Goal: Task Accomplishment & Management: Complete application form

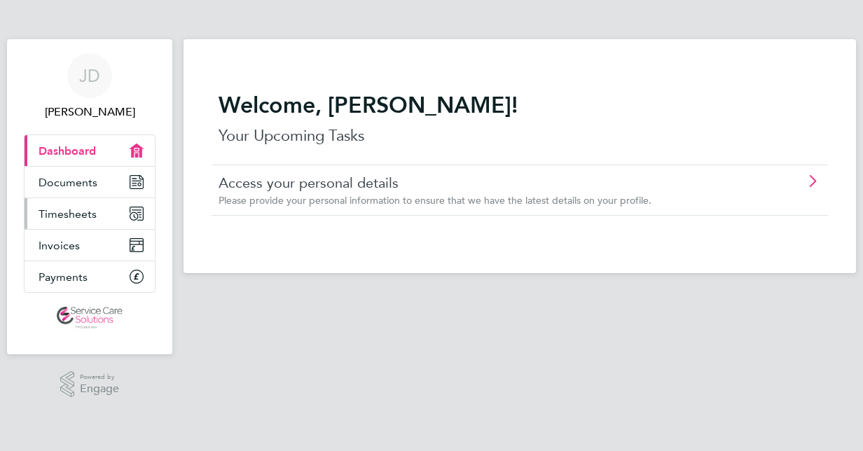
click at [71, 214] on span "Timesheets" at bounding box center [68, 213] width 58 height 13
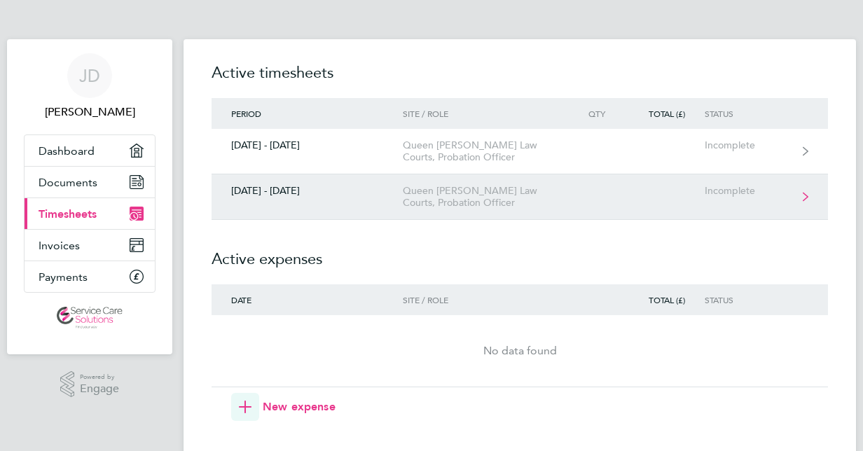
click at [437, 191] on div "Queen [PERSON_NAME] Law Courts, Probation Officer" at bounding box center [483, 197] width 160 height 24
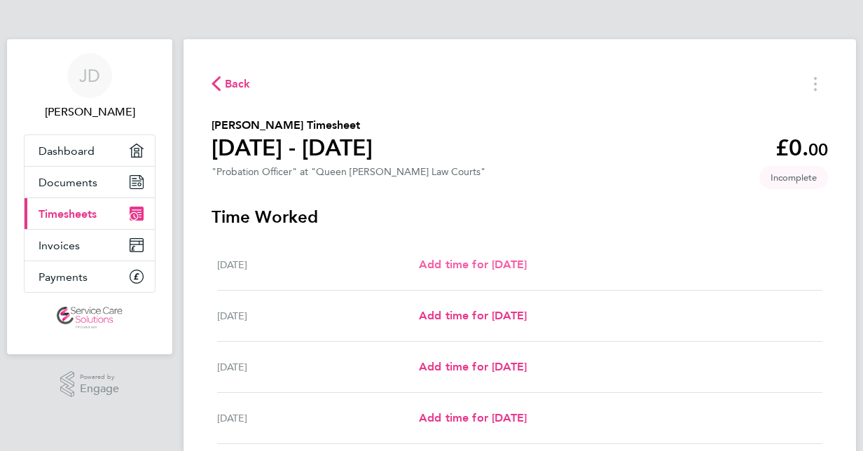
click at [476, 263] on span "Add time for [DATE]" at bounding box center [473, 264] width 108 height 13
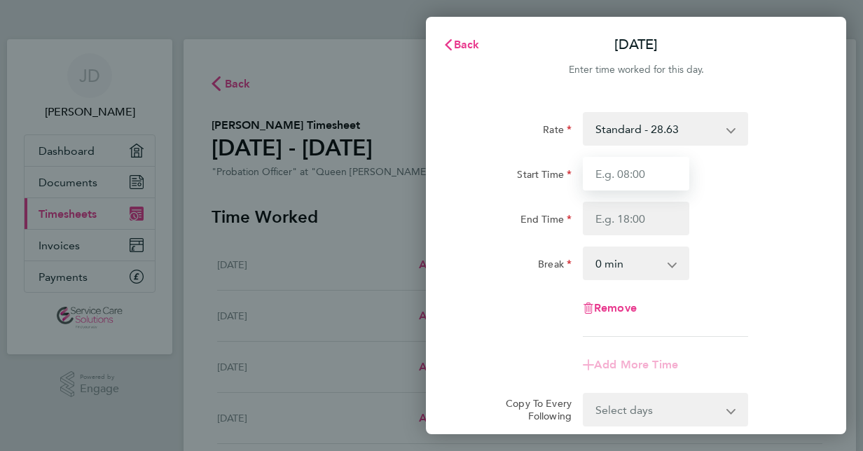
click at [649, 174] on input "Start Time" at bounding box center [636, 174] width 106 height 34
type input "08:30"
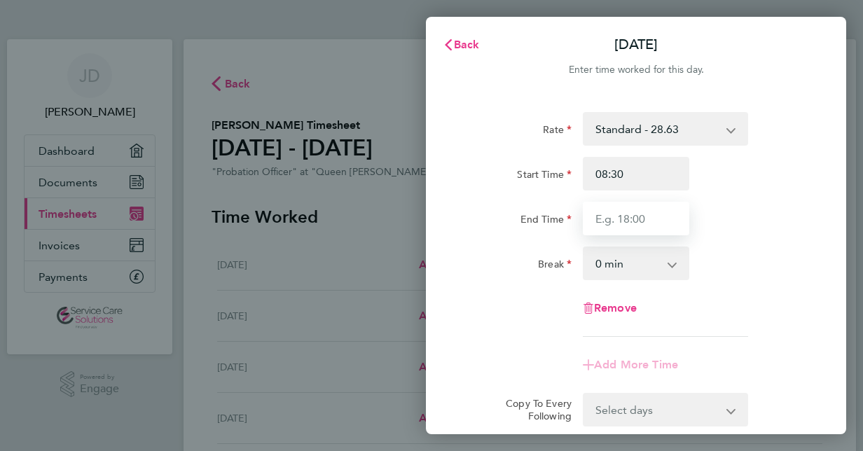
click at [656, 215] on input "End Time" at bounding box center [636, 219] width 106 height 34
type input "16:30"
click at [639, 263] on select "0 min 15 min 30 min 45 min 60 min 75 min 90 min" at bounding box center [627, 263] width 87 height 31
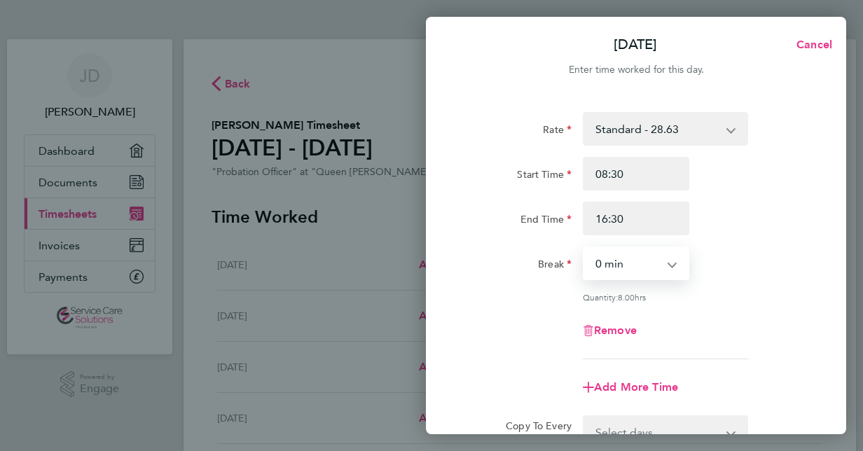
select select "30"
click at [584, 248] on select "0 min 15 min 30 min 45 min 60 min 75 min 90 min" at bounding box center [627, 263] width 87 height 31
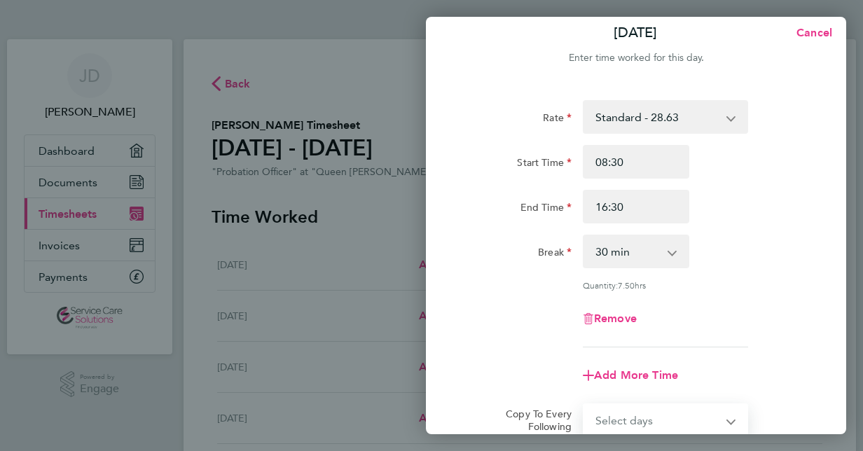
scroll to position [181, 0]
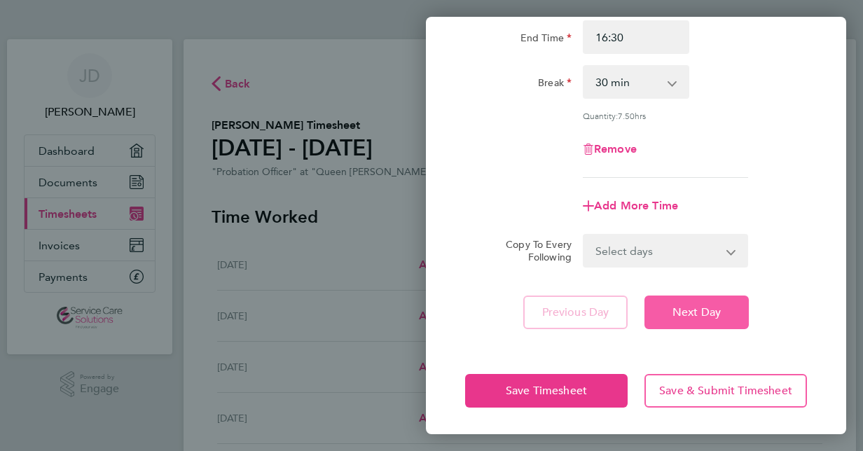
click at [670, 305] on button "Next Day" at bounding box center [696, 313] width 104 height 34
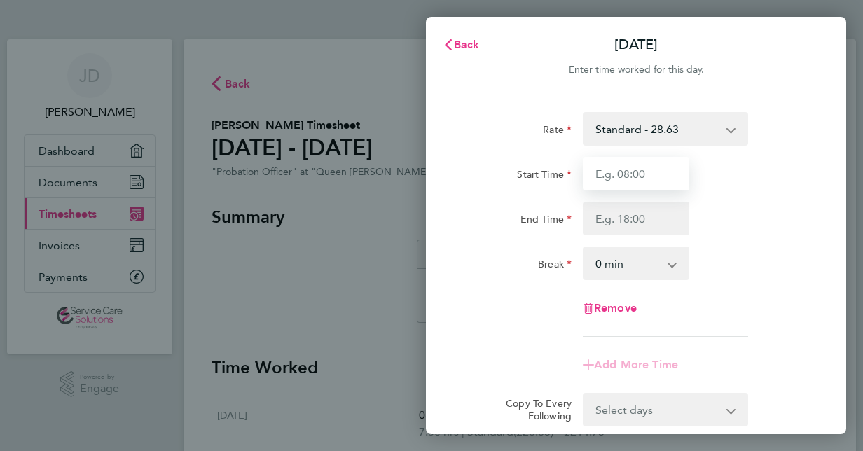
click at [658, 178] on input "Start Time" at bounding box center [636, 174] width 106 height 34
type input "08:30"
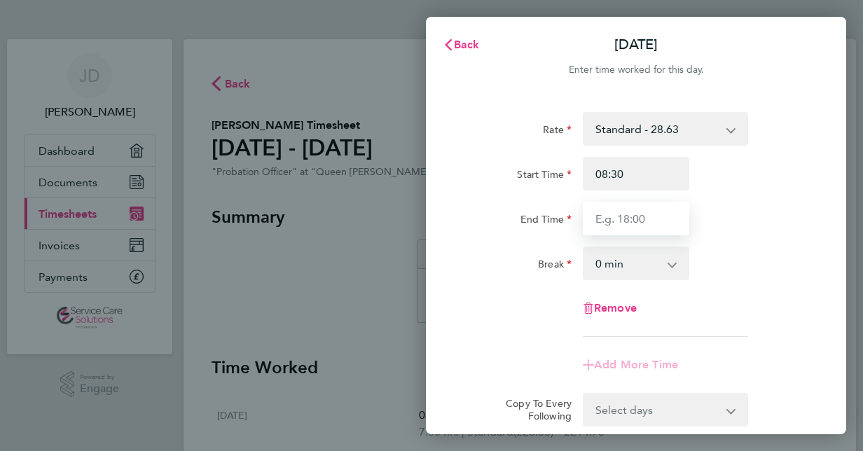
type input "16:30"
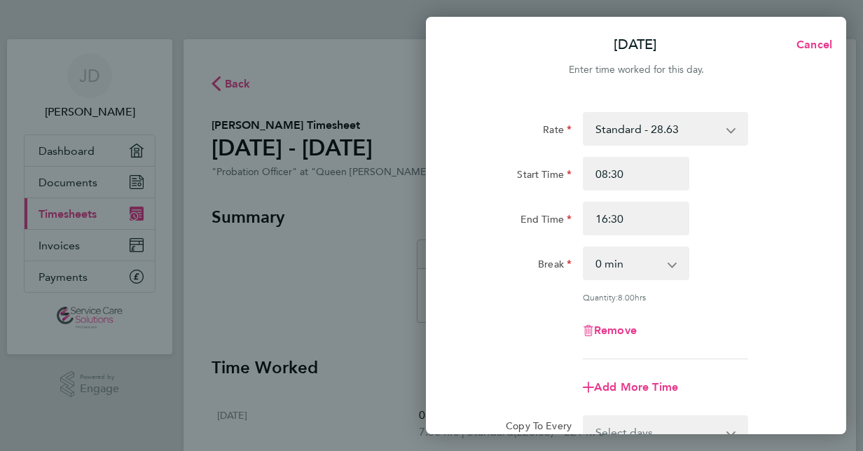
click at [651, 263] on select "0 min 15 min 30 min 45 min 60 min 75 min 90 min" at bounding box center [627, 263] width 87 height 31
select select "30"
click at [584, 248] on select "0 min 15 min 30 min 45 min 60 min 75 min 90 min" at bounding box center [627, 263] width 87 height 31
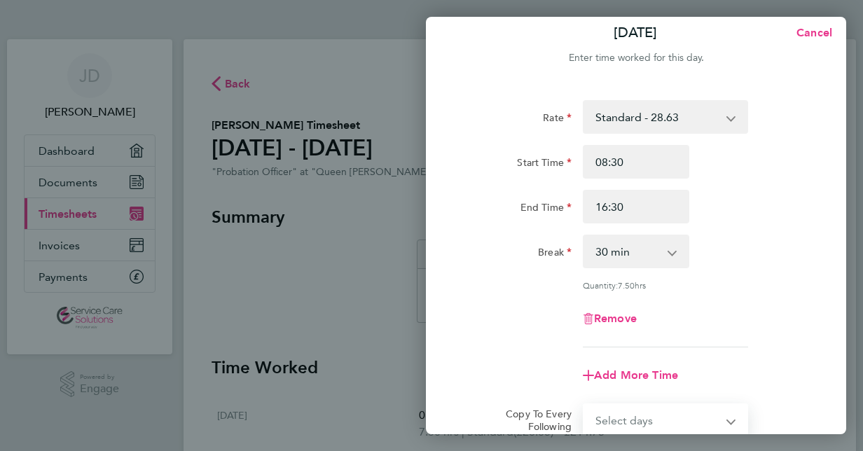
scroll to position [181, 0]
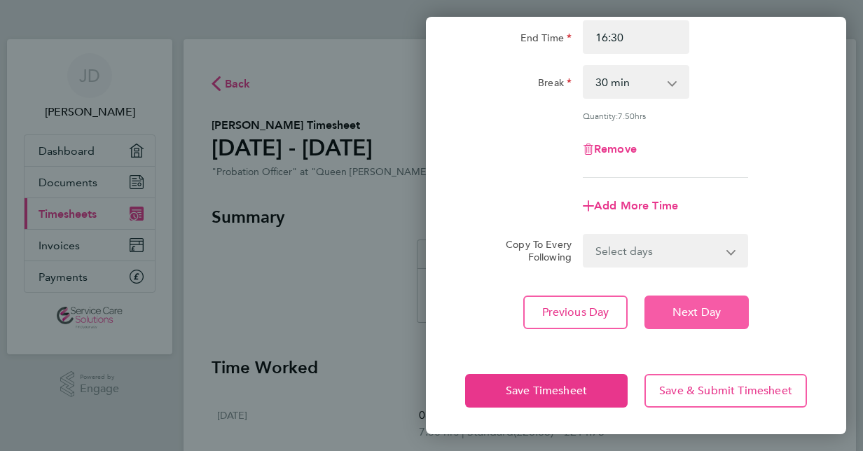
click at [691, 321] on button "Next Day" at bounding box center [696, 313] width 104 height 34
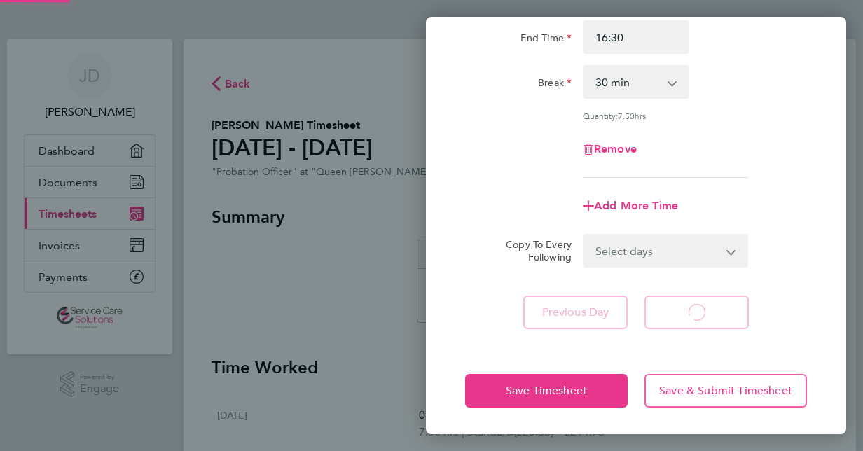
scroll to position [160, 0]
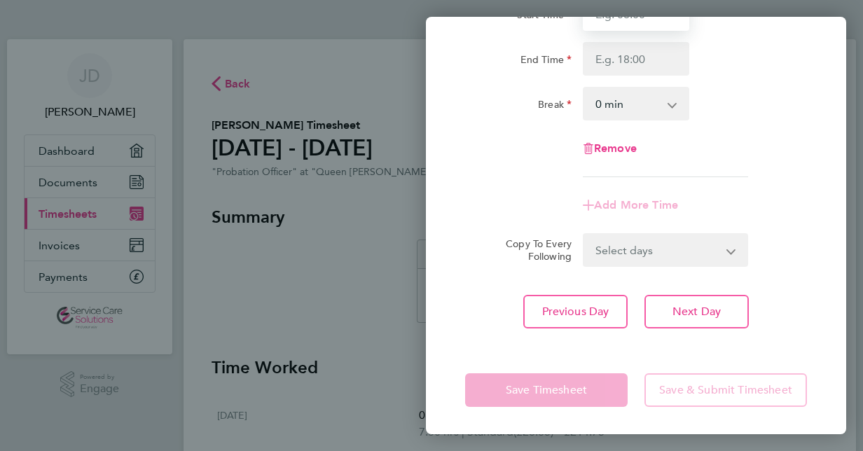
click at [656, 22] on input "Start Time" at bounding box center [636, 14] width 106 height 34
type input "08:30"
type input "16:30"
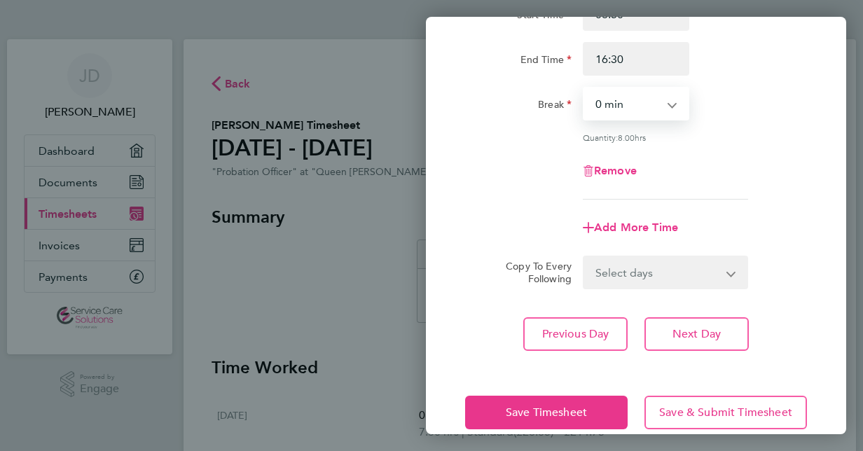
click at [622, 111] on select "0 min 15 min 30 min 45 min 60 min 75 min 90 min" at bounding box center [627, 103] width 87 height 31
select select "30"
click at [584, 88] on select "0 min 15 min 30 min 45 min 60 min 75 min 90 min" at bounding box center [627, 103] width 87 height 31
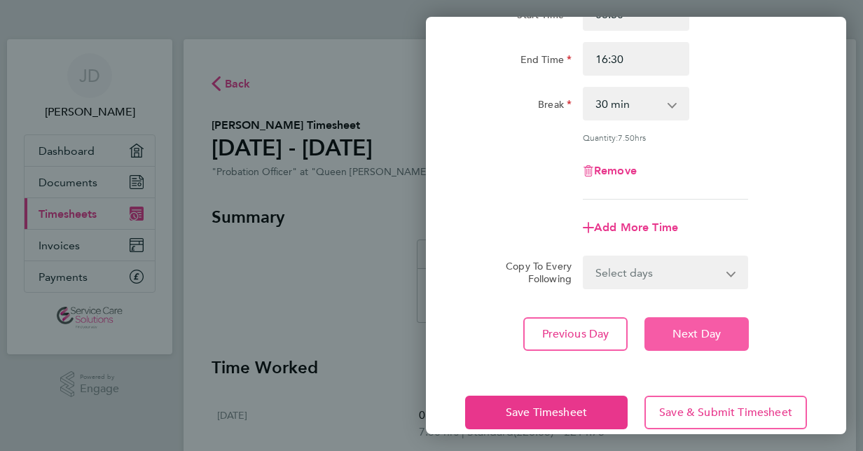
click at [700, 335] on span "Next Day" at bounding box center [696, 334] width 48 height 14
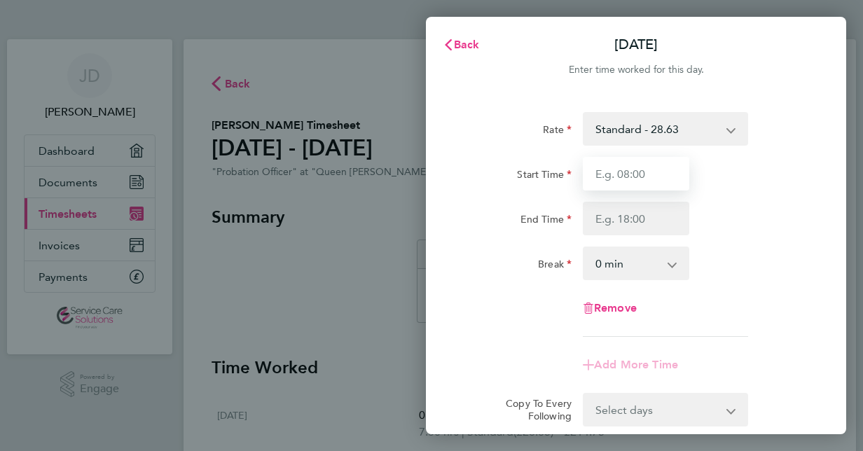
click at [653, 175] on input "Start Time" at bounding box center [636, 174] width 106 height 34
type input "08:30"
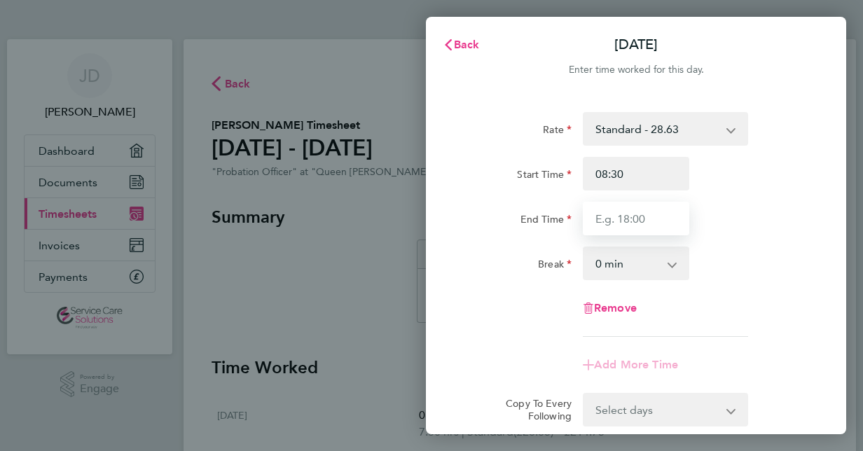
type input "16:30"
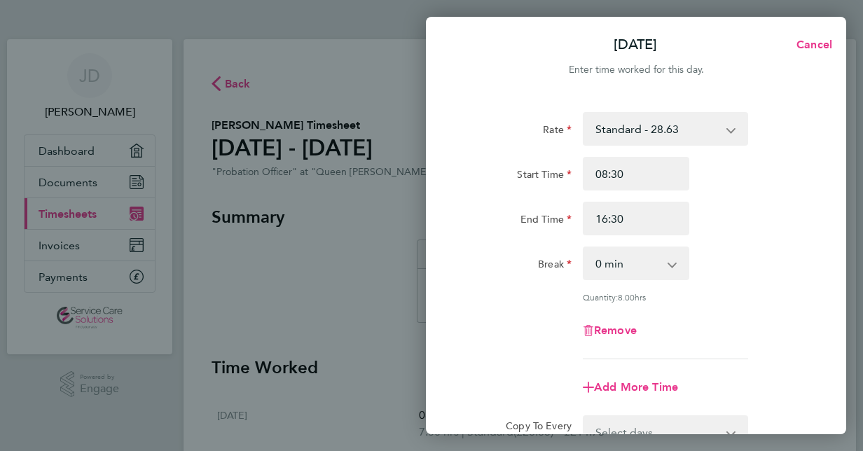
click at [647, 263] on select "0 min 15 min 30 min 45 min 60 min 75 min 90 min" at bounding box center [627, 263] width 87 height 31
select select "30"
click at [584, 248] on select "0 min 15 min 30 min 45 min 60 min 75 min 90 min" at bounding box center [627, 263] width 87 height 31
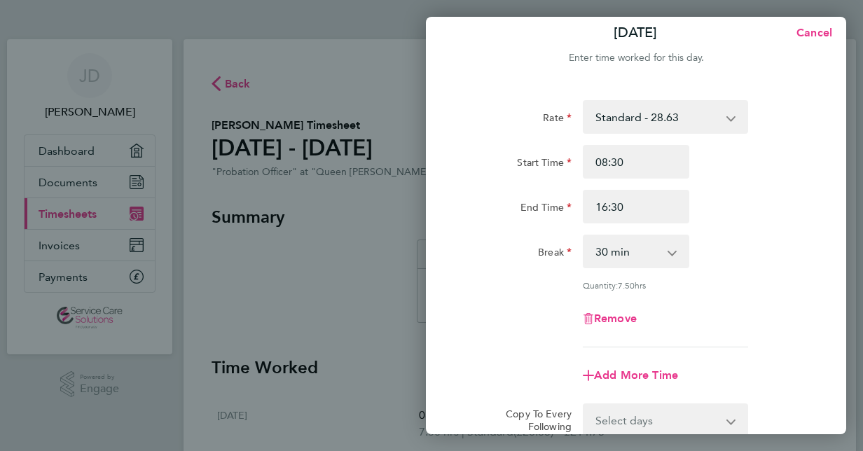
scroll to position [181, 0]
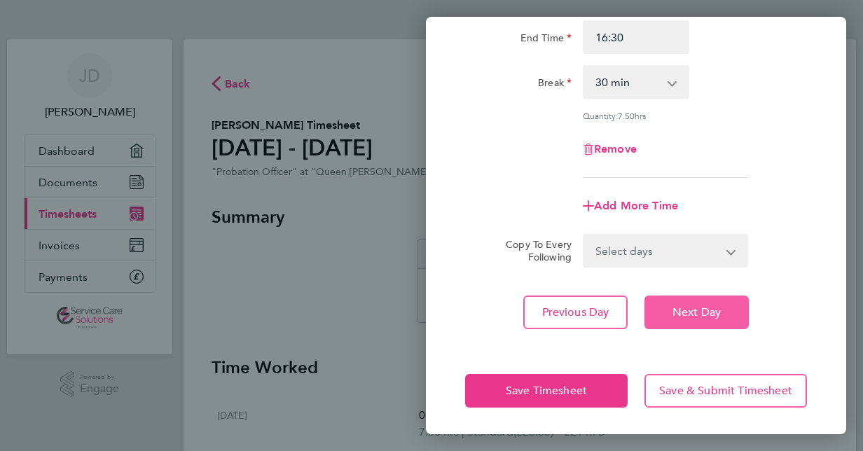
click at [688, 319] on button "Next Day" at bounding box center [696, 313] width 104 height 34
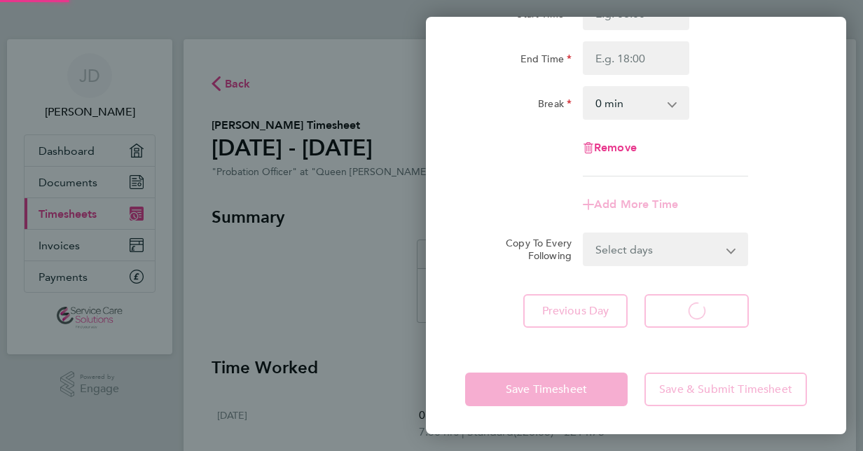
scroll to position [160, 0]
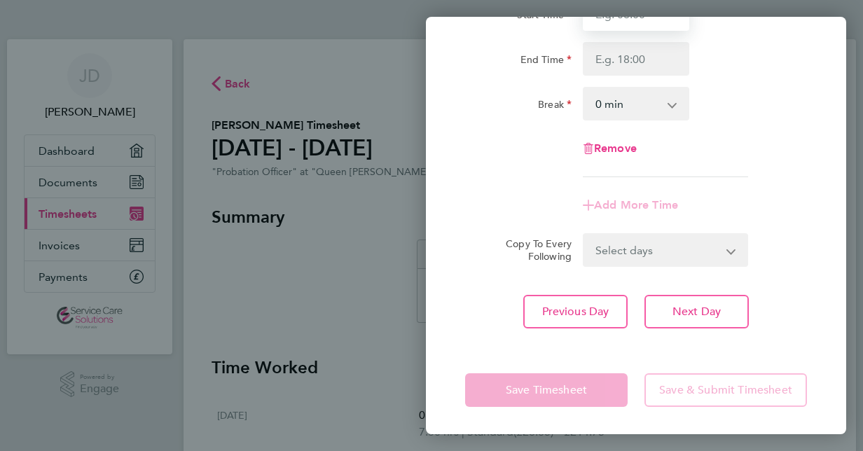
click at [667, 22] on input "Start Time" at bounding box center [636, 14] width 106 height 34
type input "08:30"
type input "16:30"
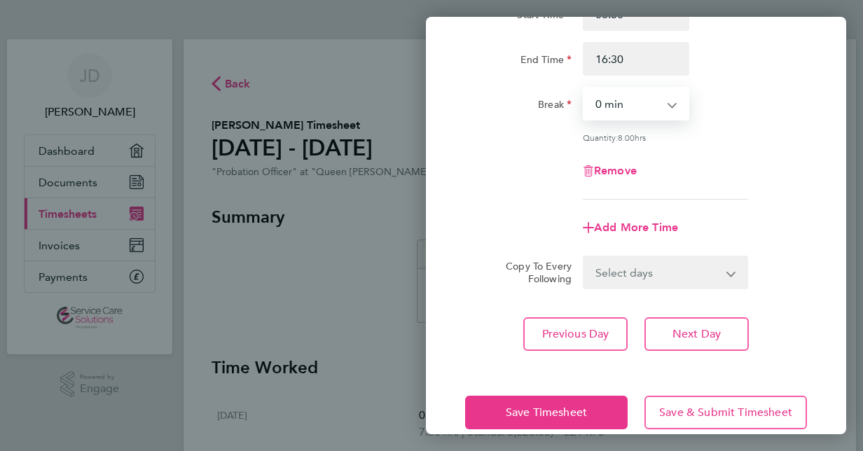
click at [649, 108] on select "0 min 15 min 30 min 45 min 60 min 75 min 90 min" at bounding box center [627, 103] width 87 height 31
select select "30"
click at [584, 88] on select "0 min 15 min 30 min 45 min 60 min 75 min 90 min" at bounding box center [627, 103] width 87 height 31
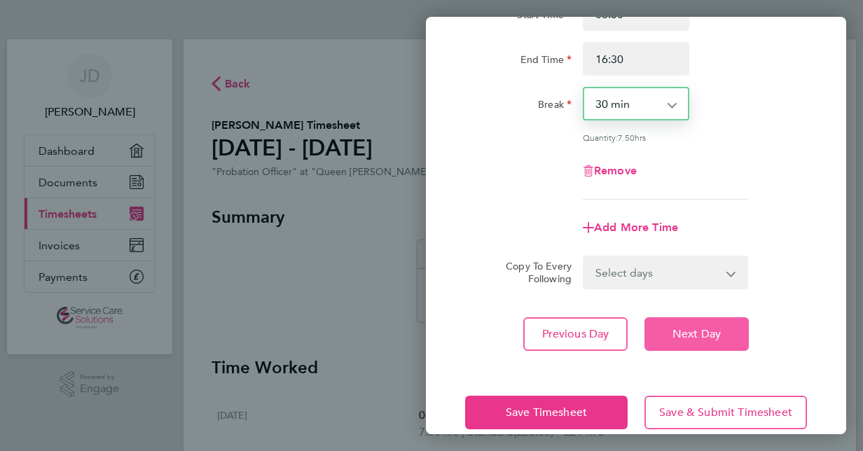
click at [683, 331] on span "Next Day" at bounding box center [696, 334] width 48 height 14
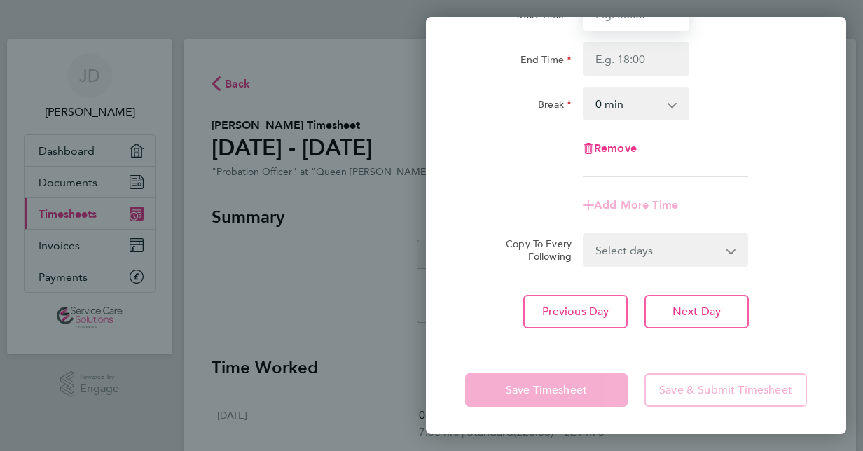
click at [666, 21] on input "Start Time" at bounding box center [636, 14] width 106 height 34
type input "08:30"
type input "16:30"
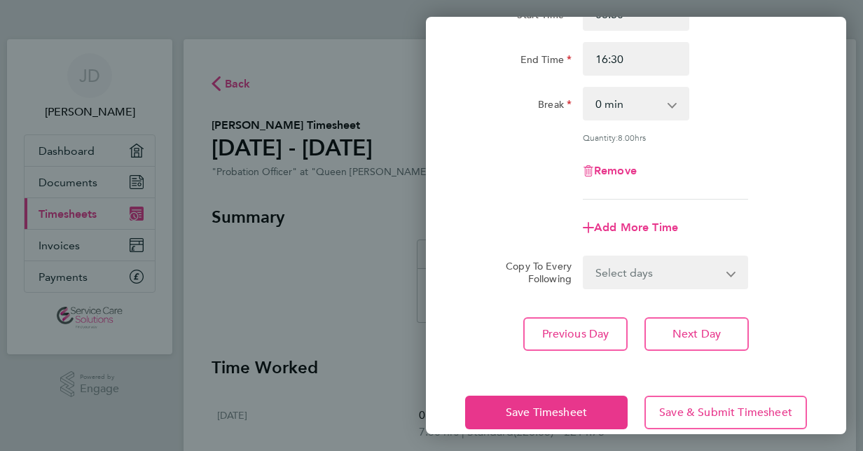
click at [650, 108] on select "0 min 15 min 30 min 45 min 60 min 75 min 90 min" at bounding box center [627, 103] width 87 height 31
select select "30"
click at [584, 88] on select "0 min 15 min 30 min 45 min 60 min 75 min 90 min" at bounding box center [627, 103] width 87 height 31
click at [695, 331] on span "Next Day" at bounding box center [696, 334] width 48 height 14
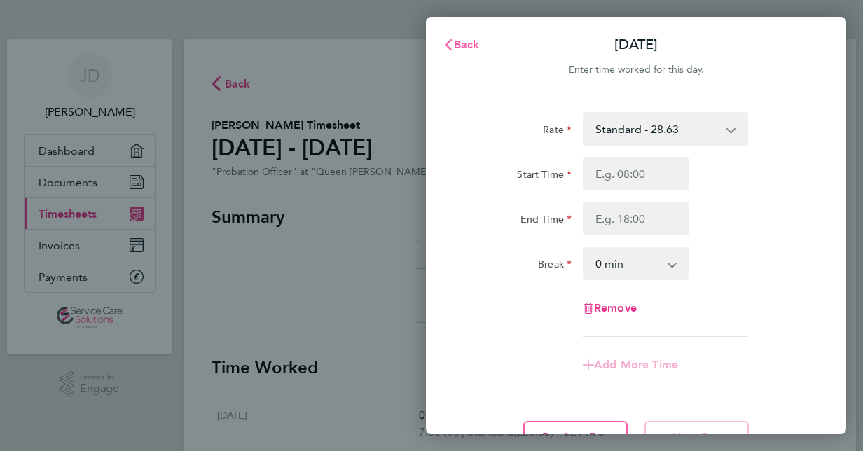
click at [455, 48] on span "Back" at bounding box center [467, 44] width 26 height 13
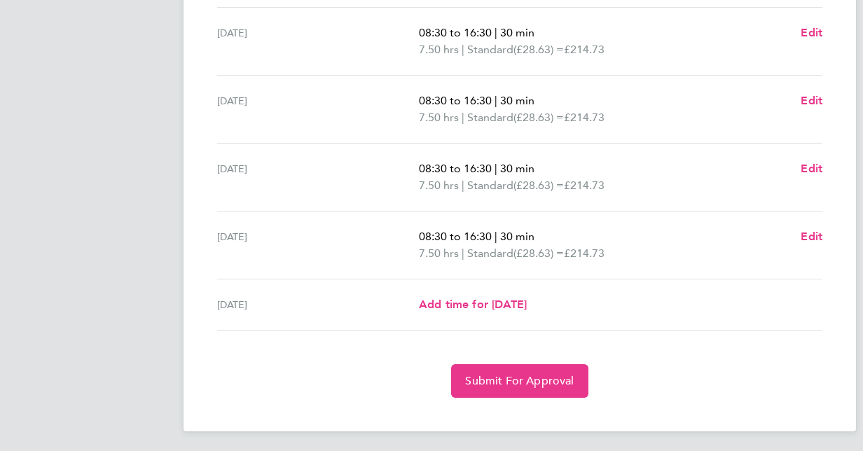
scroll to position [519, 0]
click at [810, 237] on span "Edit" at bounding box center [812, 235] width 22 height 13
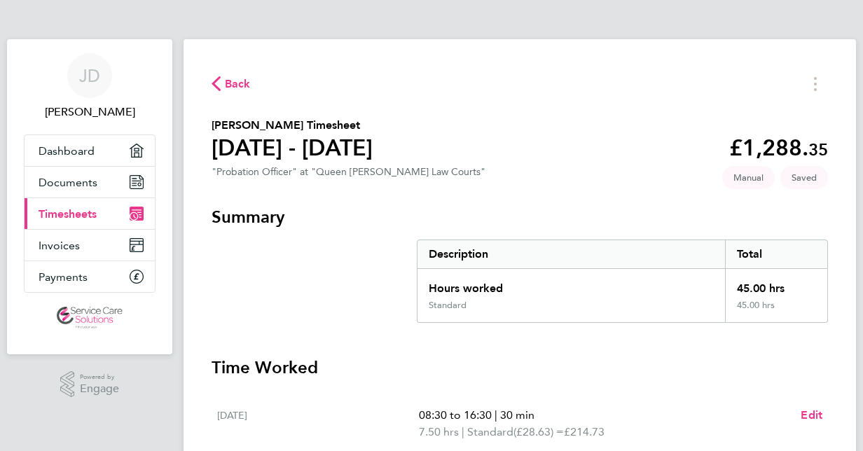
select select "30"
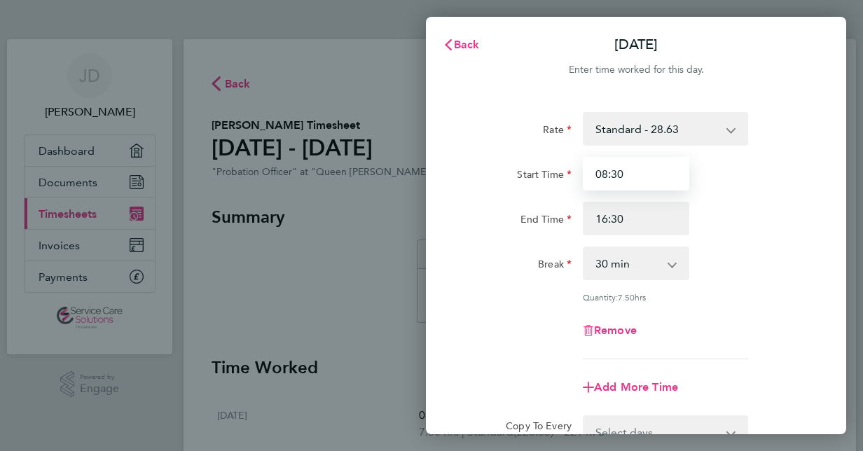
drag, startPoint x: 651, startPoint y: 181, endPoint x: 532, endPoint y: 183, distance: 119.1
click at [532, 183] on div "Start Time 08:30" at bounding box center [635, 174] width 353 height 34
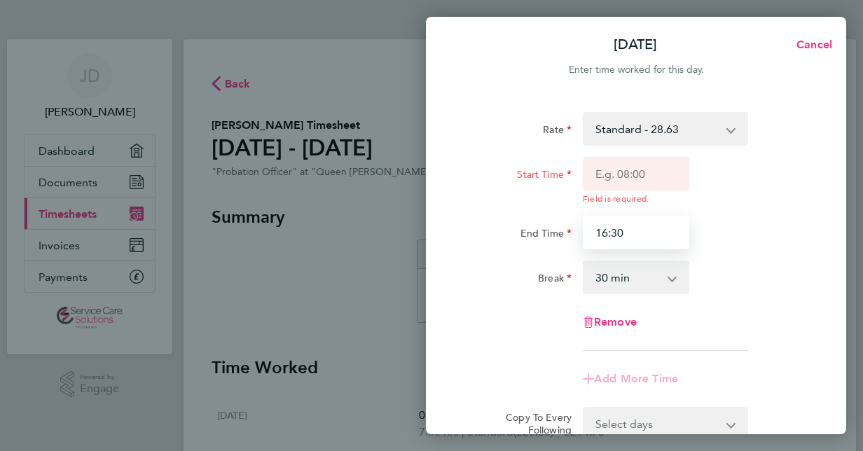
drag, startPoint x: 646, startPoint y: 217, endPoint x: 538, endPoint y: 244, distance: 111.1
click at [538, 244] on div "End Time 16:30" at bounding box center [635, 233] width 353 height 34
click at [679, 285] on app-icon-cross-button at bounding box center [679, 277] width 17 height 31
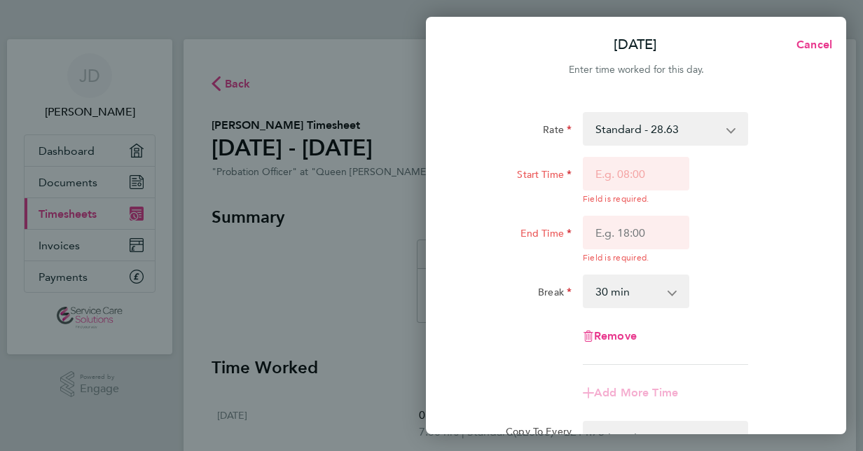
click at [666, 287] on select "0 min 15 min 30 min 45 min 60 min 75 min 90 min" at bounding box center [627, 291] width 87 height 31
click at [674, 294] on app-icon-cross-button at bounding box center [679, 291] width 17 height 31
click at [676, 289] on app-icon-cross-button at bounding box center [679, 291] width 17 height 31
click at [673, 294] on app-icon-cross-button at bounding box center [679, 291] width 17 height 31
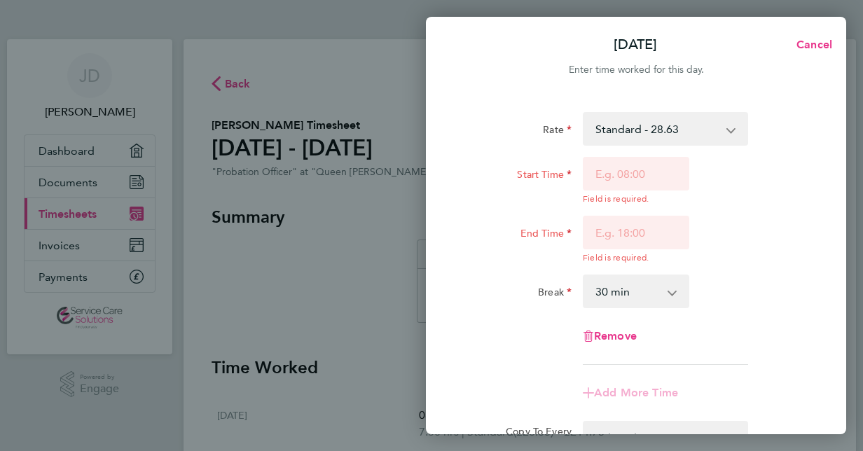
scroll to position [18, 0]
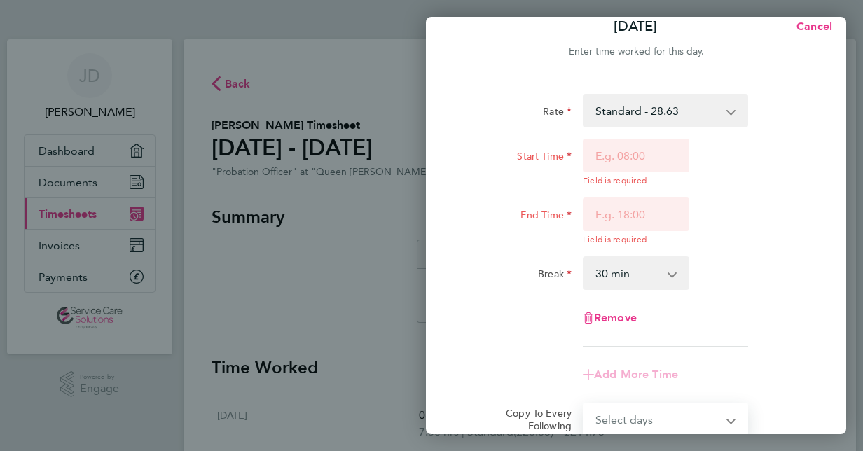
click at [642, 279] on select "0 min 15 min 30 min 45 min 60 min 75 min 90 min" at bounding box center [627, 273] width 87 height 31
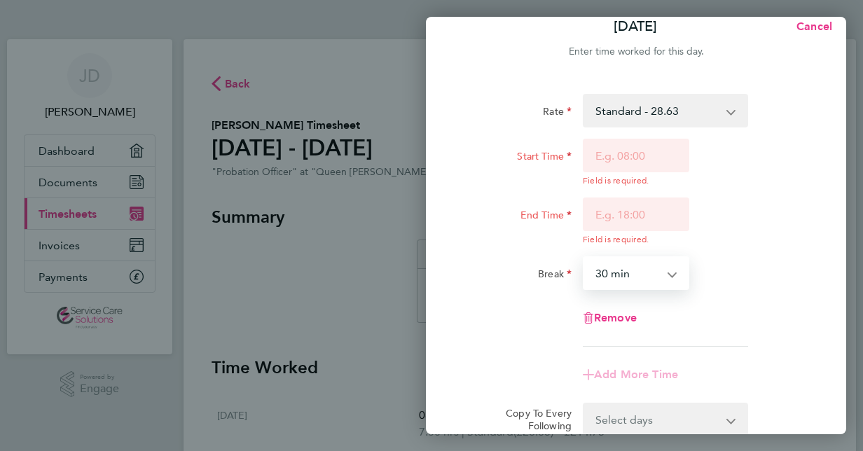
select select "0"
click at [584, 258] on select "0 min 15 min 30 min 45 min 60 min 75 min 90 min" at bounding box center [627, 273] width 87 height 31
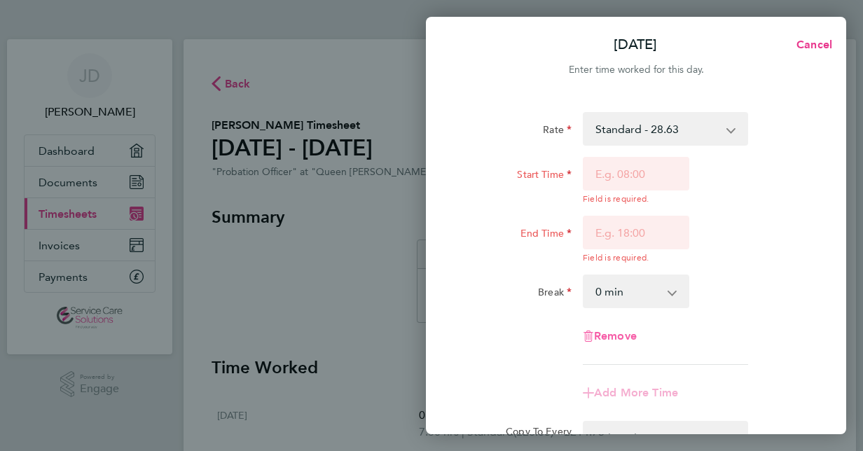
click at [611, 336] on span "Remove" at bounding box center [615, 335] width 43 height 13
select select "null"
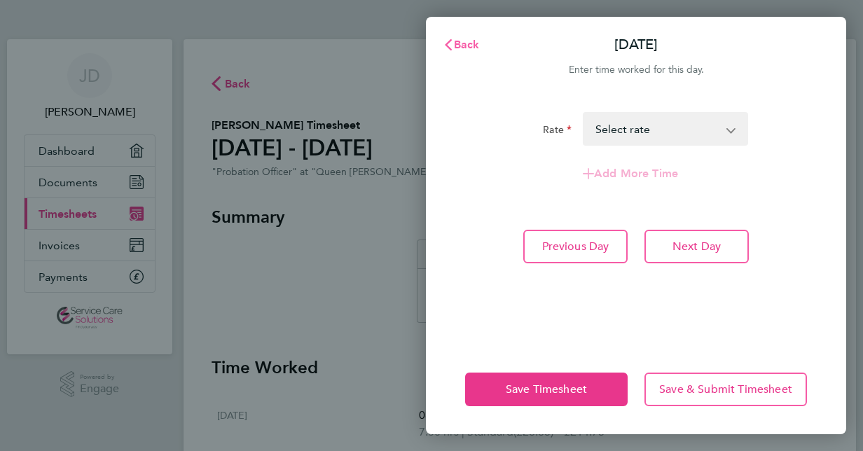
click at [471, 42] on span "Back" at bounding box center [467, 44] width 26 height 13
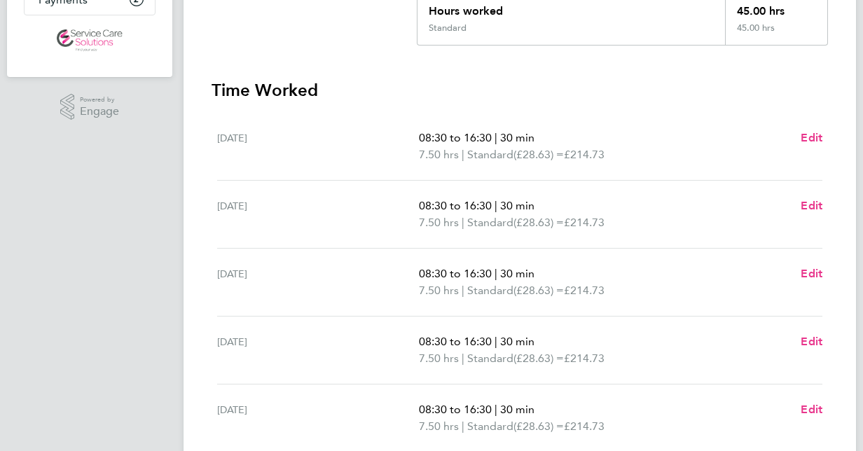
scroll to position [519, 0]
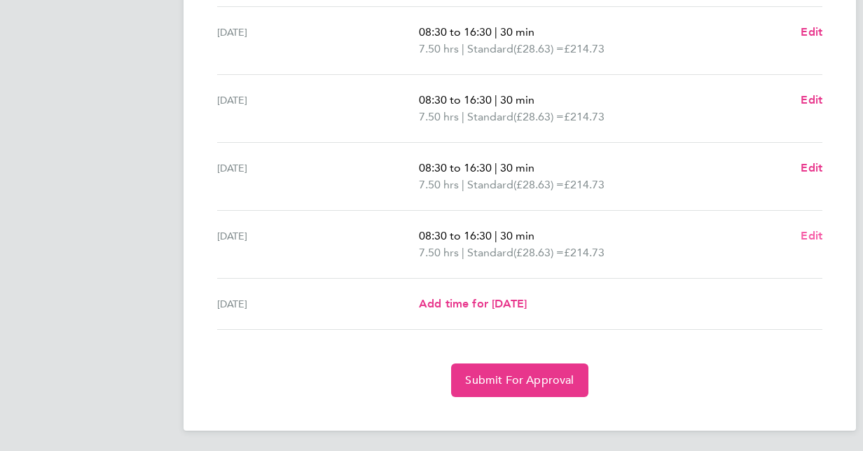
click at [809, 235] on span "Edit" at bounding box center [812, 235] width 22 height 13
select select "30"
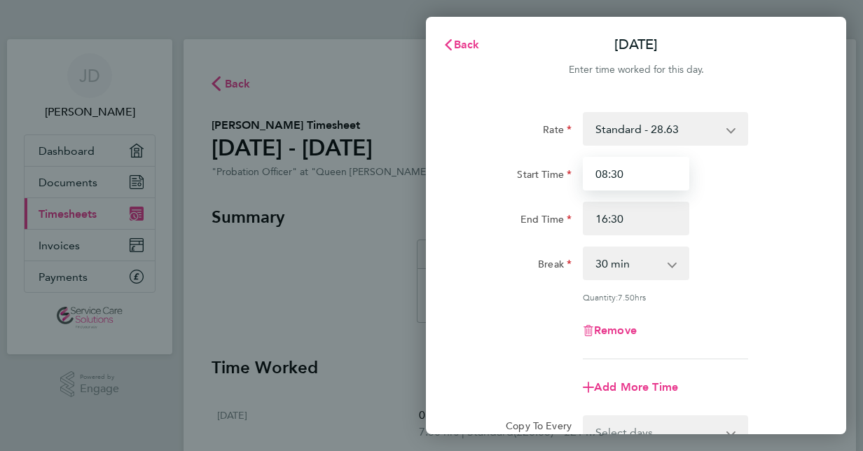
click at [647, 174] on input "08:30" at bounding box center [636, 174] width 106 height 34
type input "0"
type input "`"
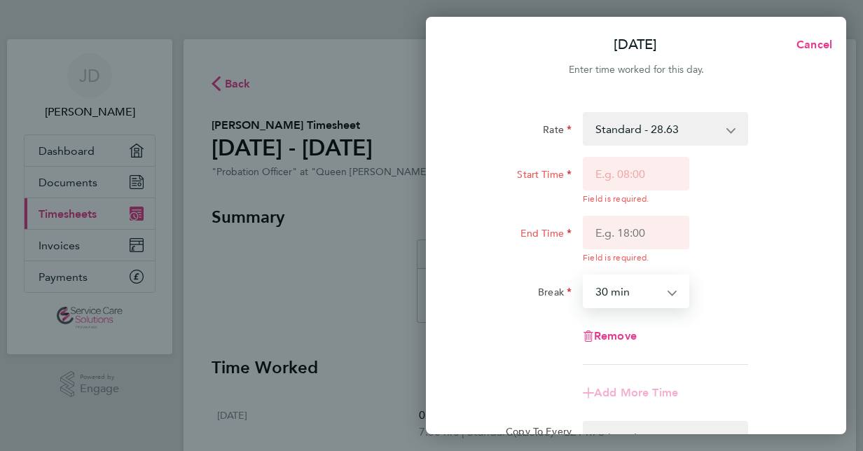
click at [663, 308] on div "Rate Standard - 28.63 Start Time Field is required. End Time Field is required.…" at bounding box center [636, 238] width 342 height 253
click at [642, 294] on select "0 min 15 min 30 min 45 min 60 min 75 min 90 min" at bounding box center [627, 291] width 87 height 31
select select "0"
click at [584, 276] on select "0 min 15 min 30 min 45 min 60 min 75 min 90 min" at bounding box center [627, 291] width 87 height 31
click at [809, 45] on span "Cancel" at bounding box center [812, 44] width 40 height 13
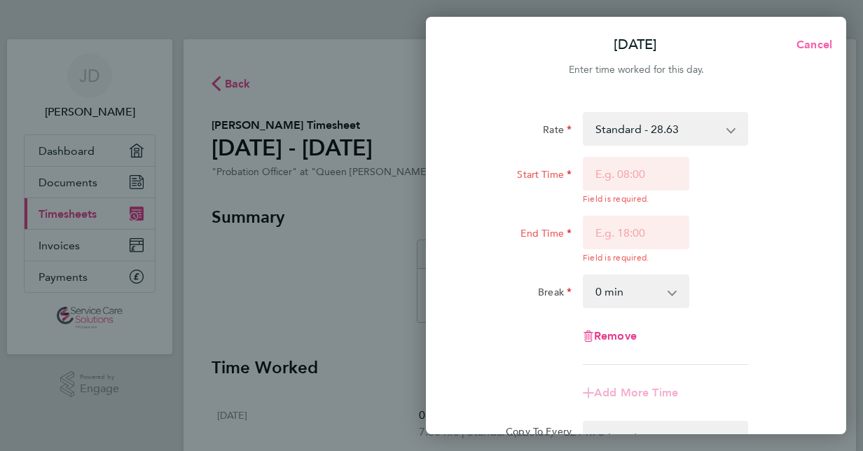
select select "30"
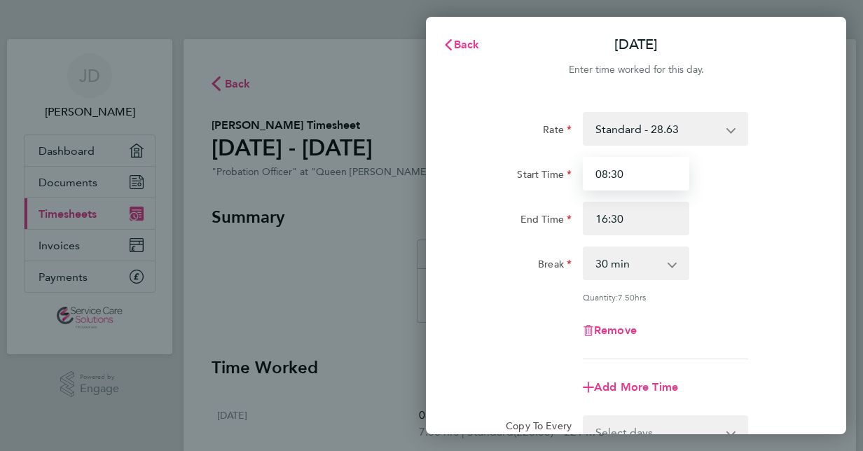
click at [631, 176] on input "08:30" at bounding box center [636, 174] width 106 height 34
click at [455, 50] on span "Back" at bounding box center [467, 44] width 26 height 13
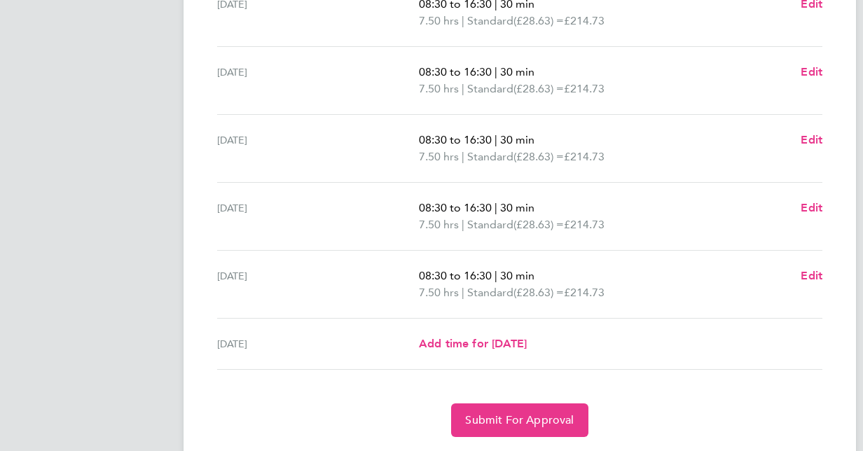
scroll to position [519, 0]
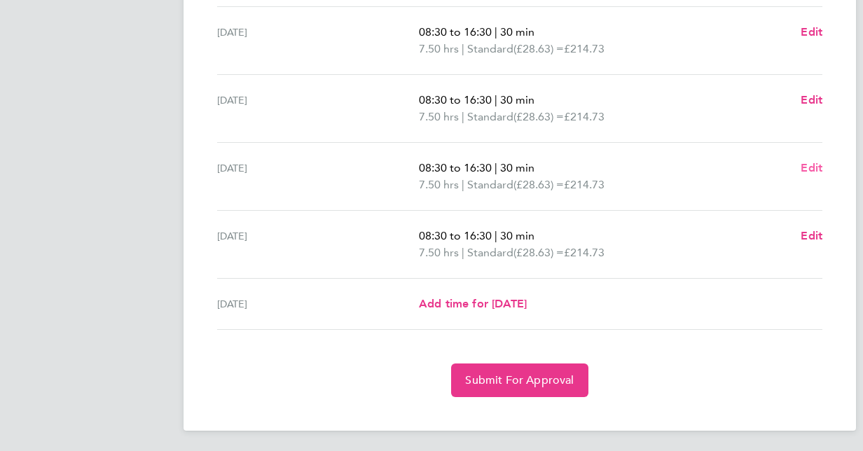
click at [818, 166] on span "Edit" at bounding box center [812, 167] width 22 height 13
select select "30"
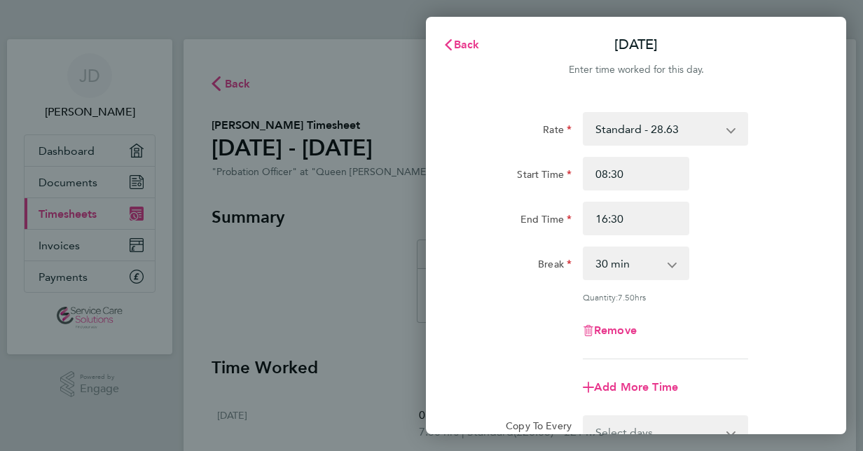
click at [645, 258] on select "0 min 15 min 30 min 45 min 60 min 75 min 90 min" at bounding box center [627, 263] width 87 height 31
click at [584, 248] on select "0 min 15 min 30 min 45 min 60 min 75 min 90 min" at bounding box center [627, 263] width 87 height 31
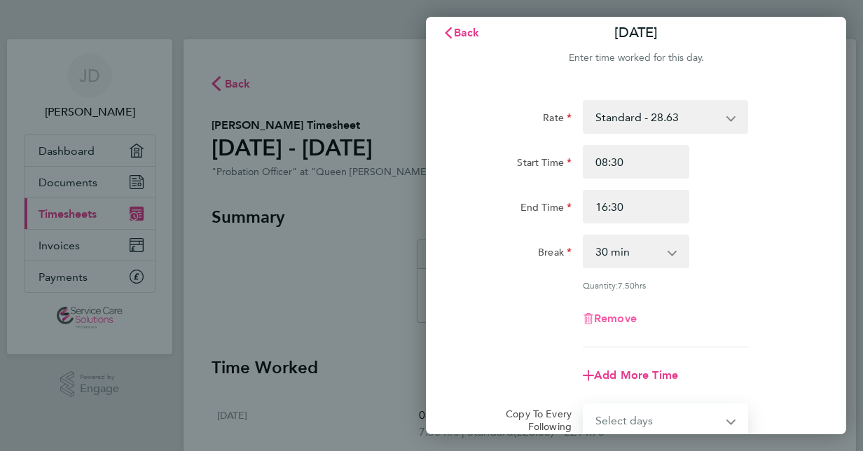
scroll to position [181, 0]
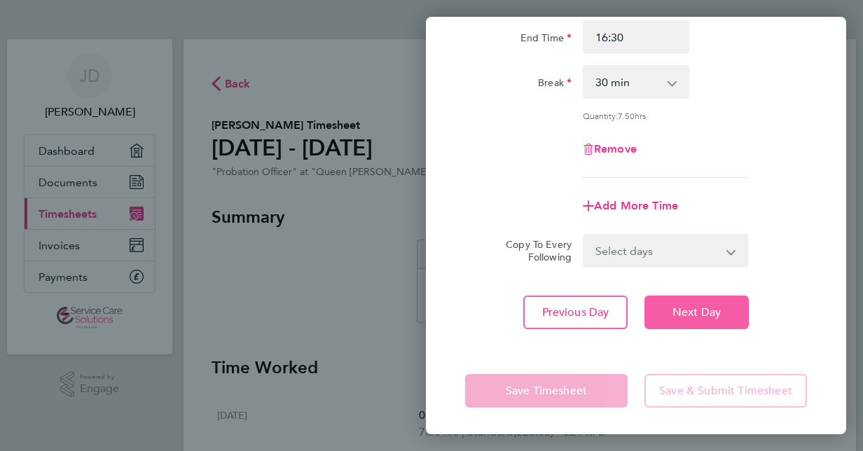
click at [688, 321] on button "Next Day" at bounding box center [696, 313] width 104 height 34
select select "30"
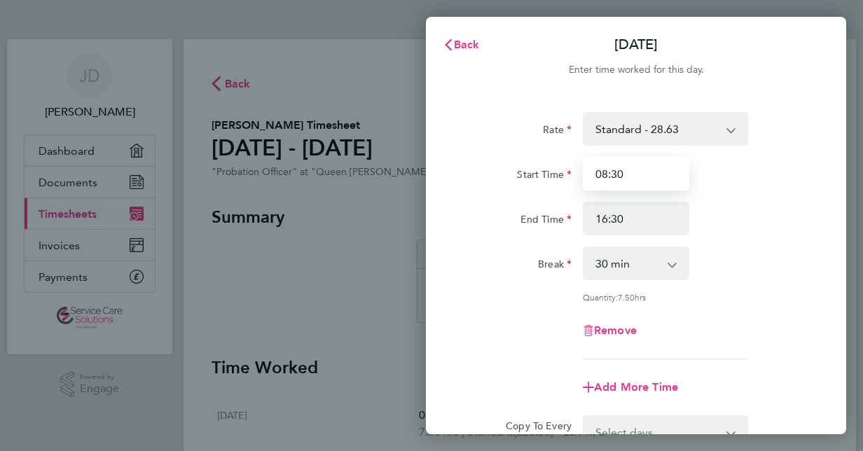
click at [637, 172] on input "08:30" at bounding box center [636, 174] width 106 height 34
type input "00:00"
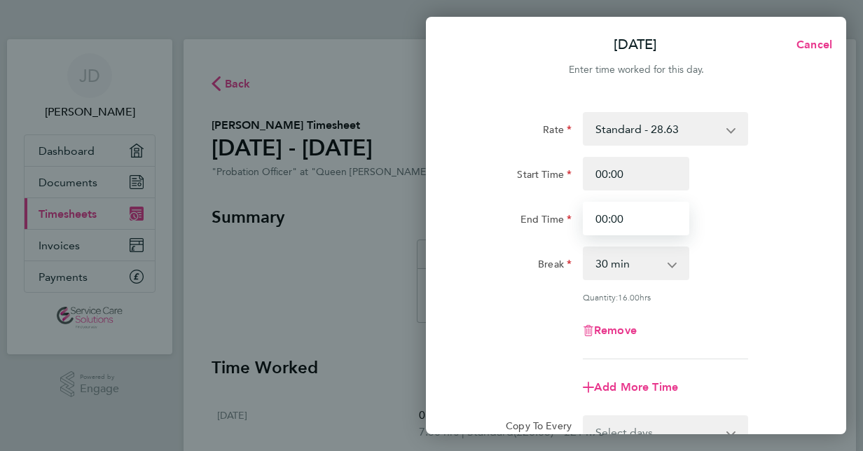
type input "00:00"
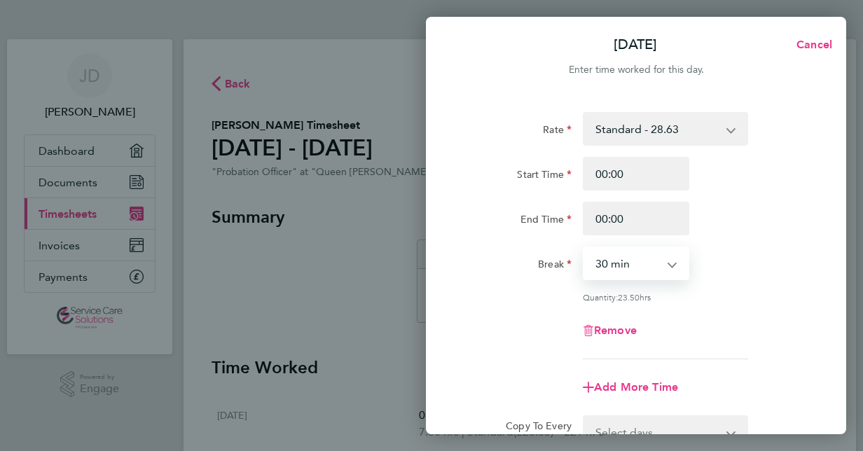
click at [630, 263] on select "0 min 15 min 30 min 45 min 60 min 75 min 90 min" at bounding box center [627, 263] width 87 height 31
select select "0"
click at [584, 248] on select "0 min 15 min 30 min 45 min 60 min 75 min 90 min" at bounding box center [627, 263] width 87 height 31
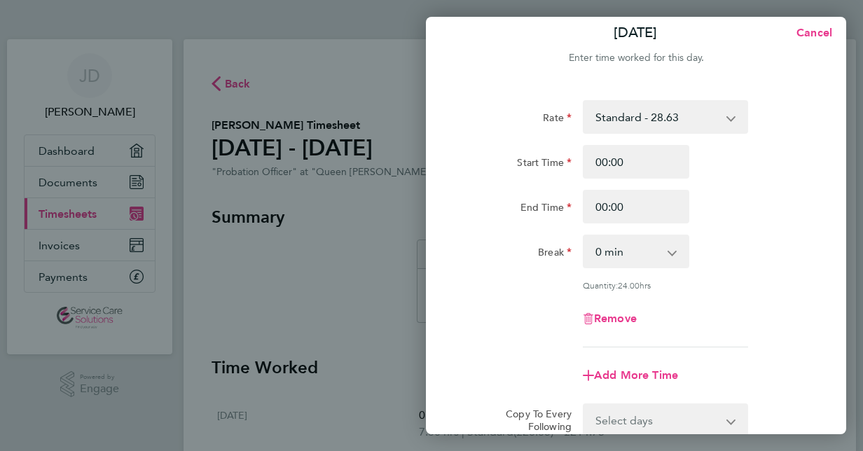
scroll to position [181, 0]
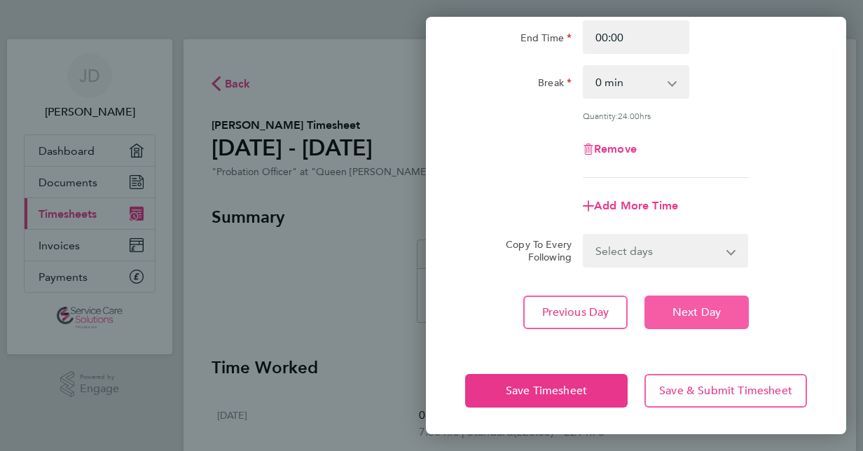
click at [672, 312] on span "Next Day" at bounding box center [696, 312] width 48 height 14
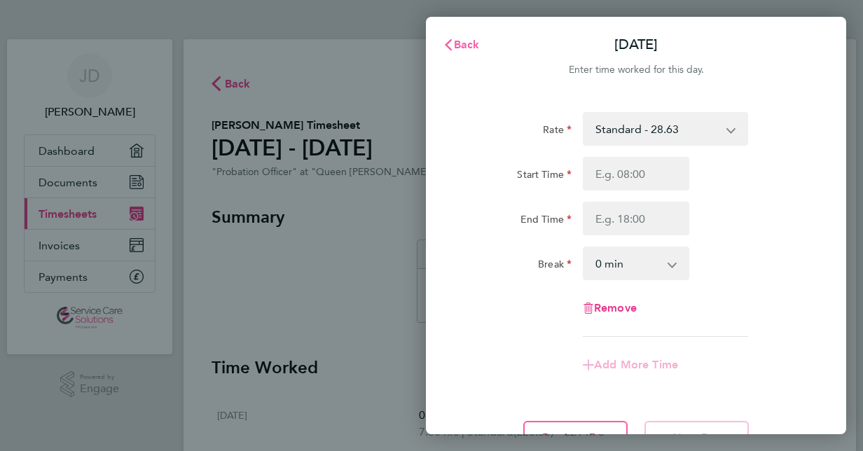
click at [459, 45] on span "Back" at bounding box center [467, 44] width 26 height 13
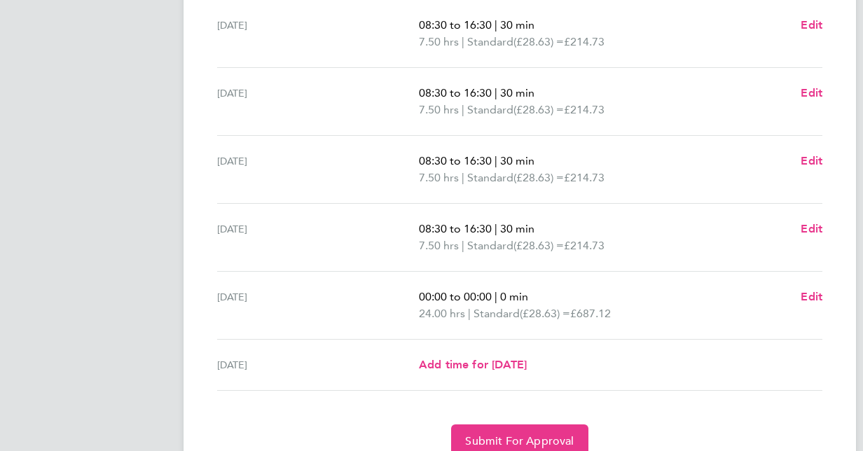
scroll to position [519, 0]
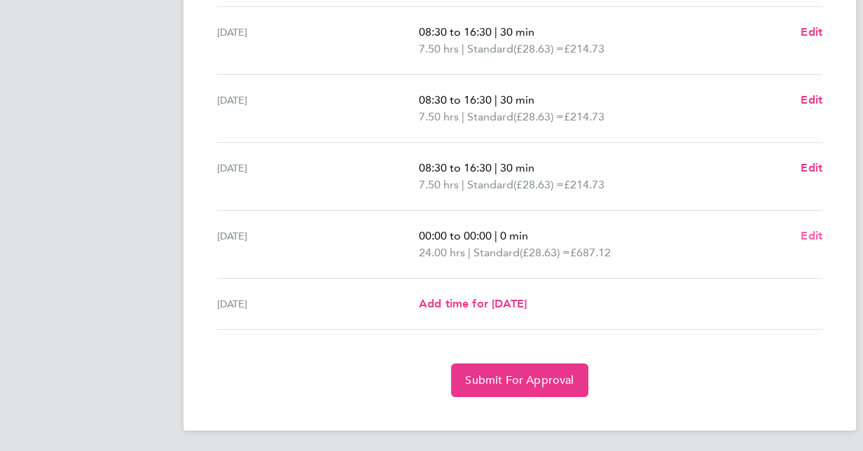
click at [812, 230] on span "Edit" at bounding box center [812, 235] width 22 height 13
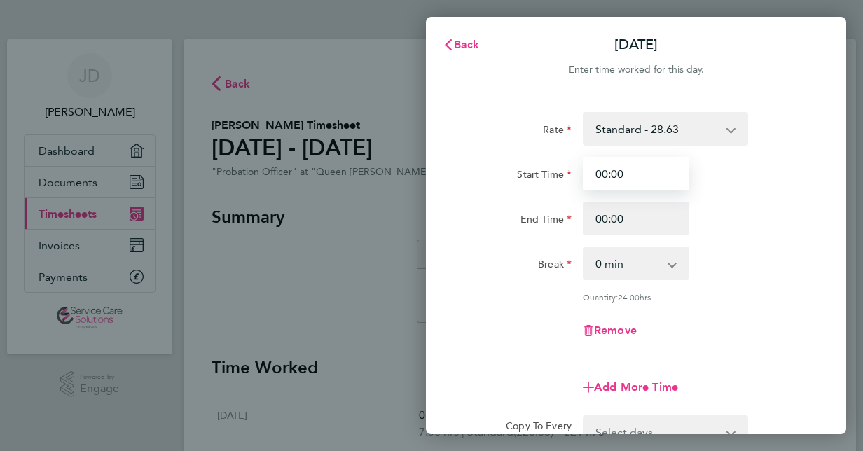
drag, startPoint x: 647, startPoint y: 167, endPoint x: 482, endPoint y: 167, distance: 165.3
click at [482, 167] on div "Start Time 00:00" at bounding box center [635, 174] width 353 height 34
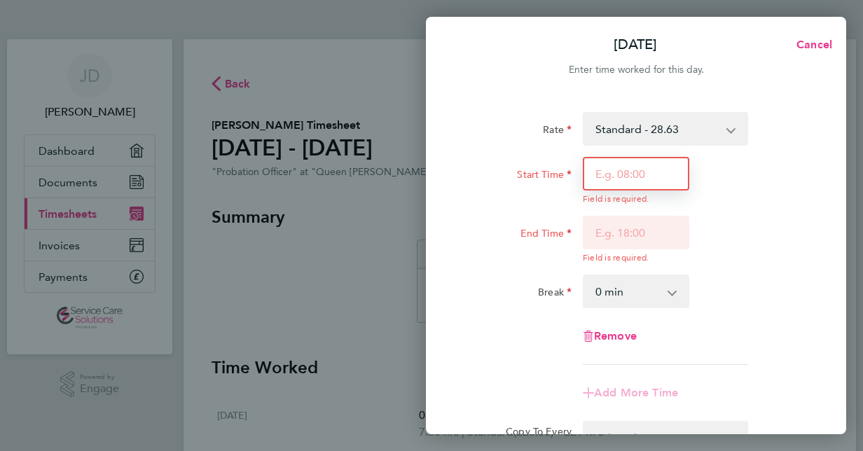
click at [658, 190] on input "Start Time" at bounding box center [636, 174] width 106 height 34
type input "09:00"
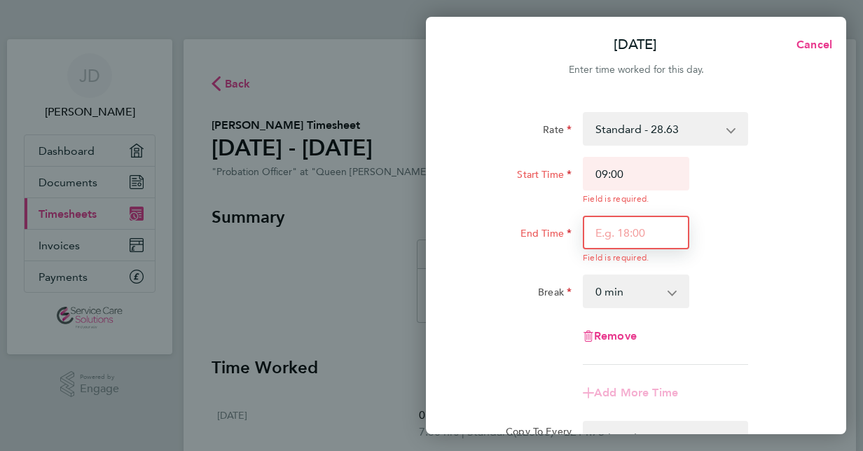
click at [664, 240] on div "Field is required." at bounding box center [636, 240] width 106 height 48
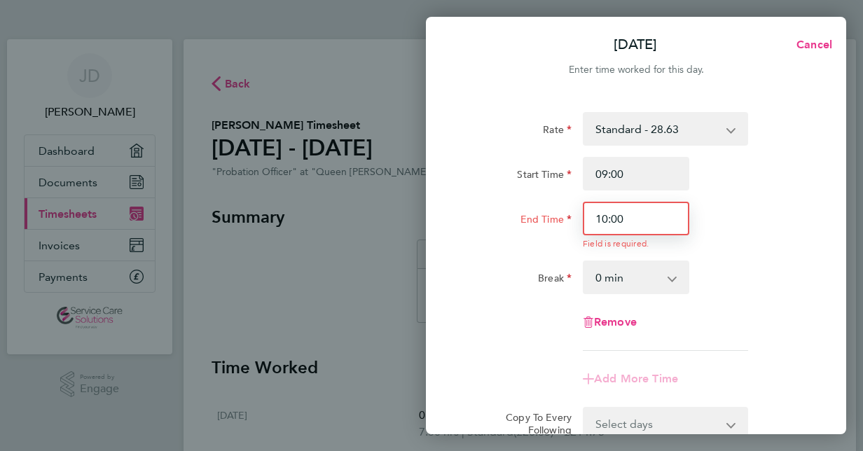
type input "10:00"
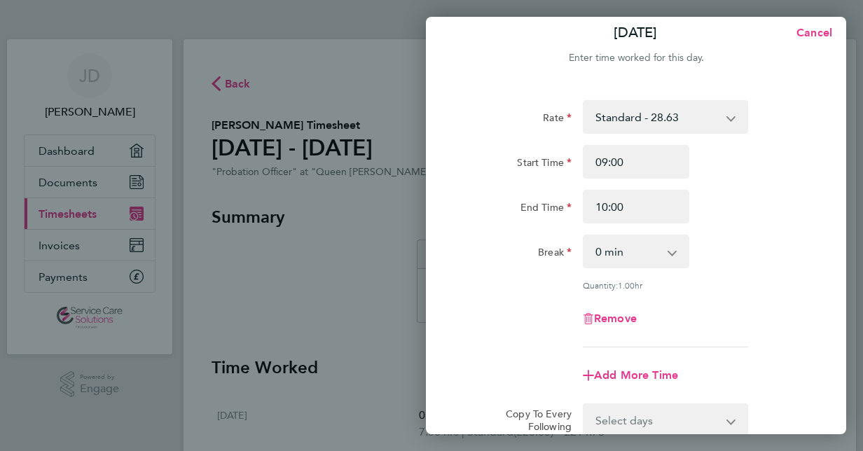
scroll to position [181, 0]
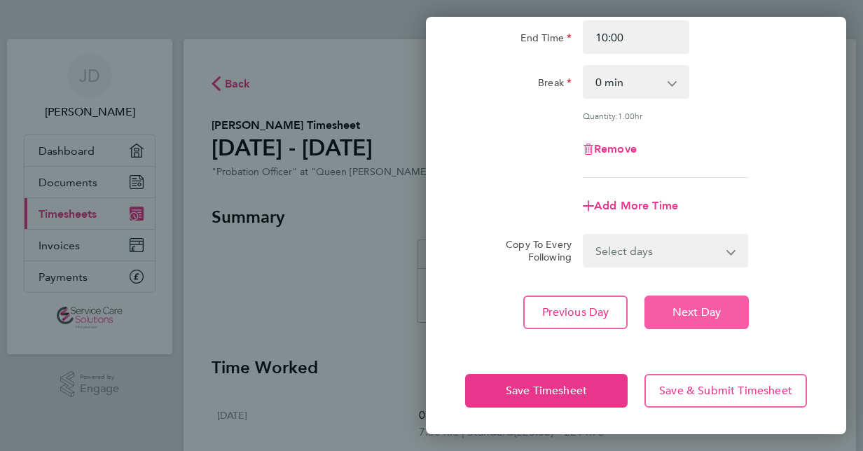
click at [689, 306] on span "Next Day" at bounding box center [696, 312] width 48 height 14
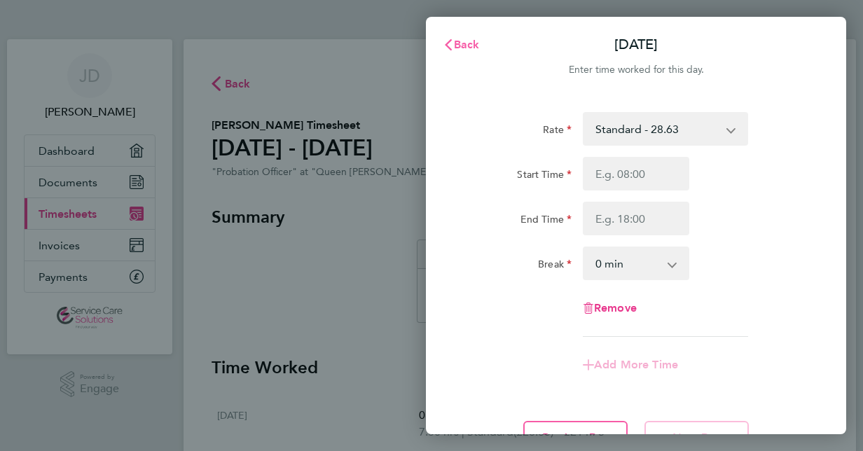
click at [466, 42] on span "Back" at bounding box center [467, 44] width 26 height 13
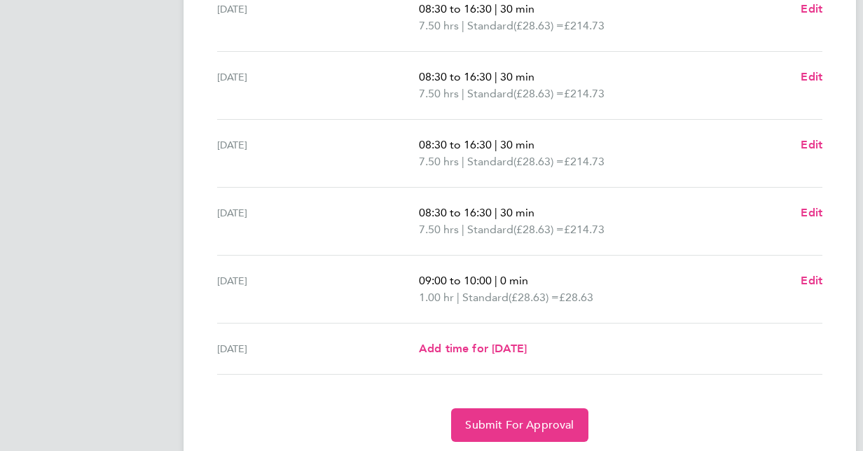
scroll to position [519, 0]
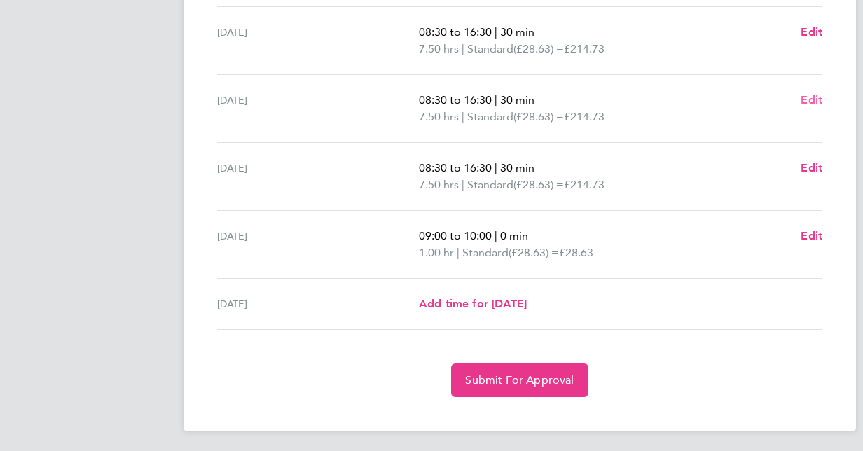
click at [815, 99] on span "Edit" at bounding box center [812, 99] width 22 height 13
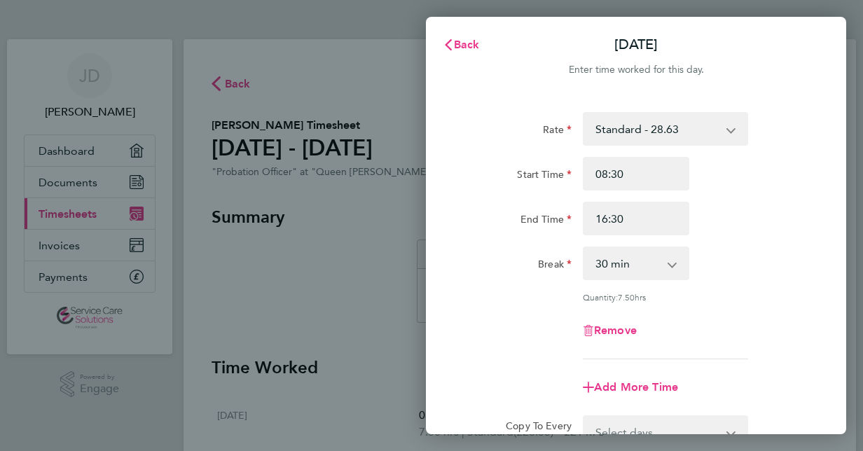
click at [639, 264] on select "0 min 15 min 30 min 45 min 60 min 75 min 90 min" at bounding box center [627, 263] width 87 height 31
select select "60"
click at [584, 248] on select "0 min 15 min 30 min 45 min 60 min 75 min 90 min" at bounding box center [627, 263] width 87 height 31
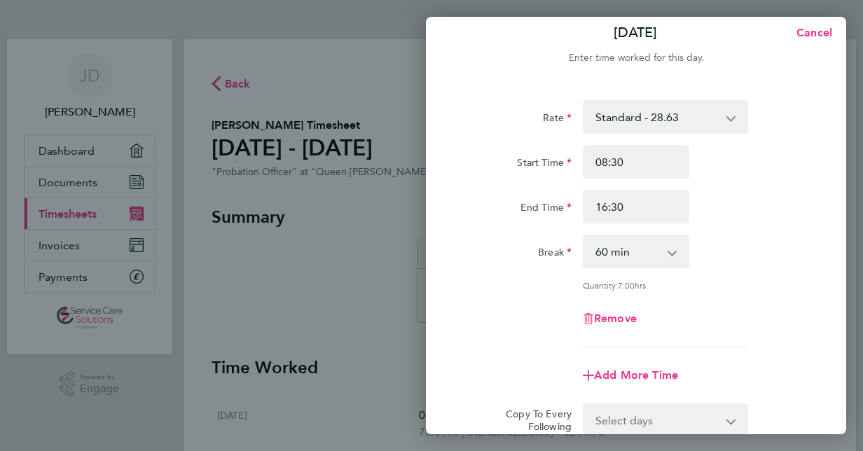
scroll to position [181, 0]
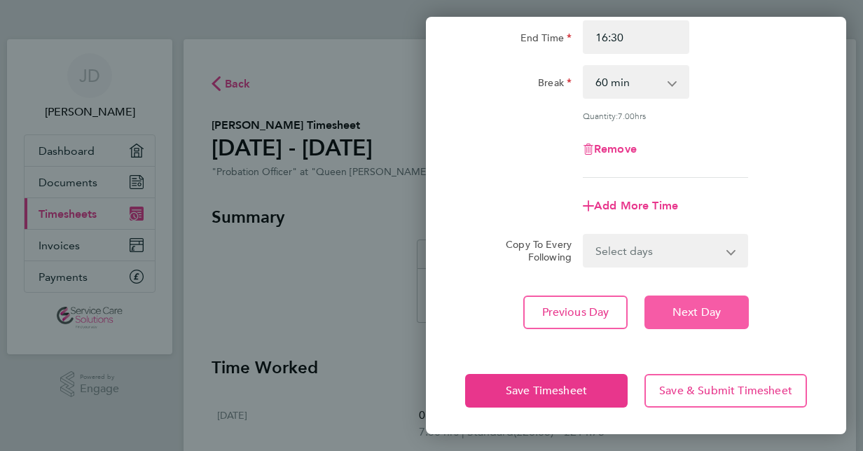
click at [679, 313] on span "Next Day" at bounding box center [696, 312] width 48 height 14
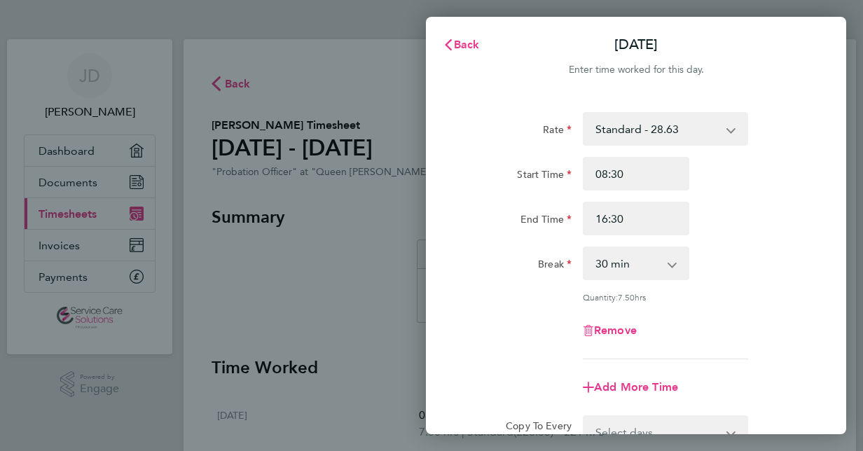
click at [621, 269] on select "0 min 15 min 30 min 45 min 60 min 75 min 90 min" at bounding box center [627, 263] width 87 height 31
select select "60"
click at [584, 248] on select "0 min 15 min 30 min 45 min 60 min 75 min 90 min" at bounding box center [627, 263] width 87 height 31
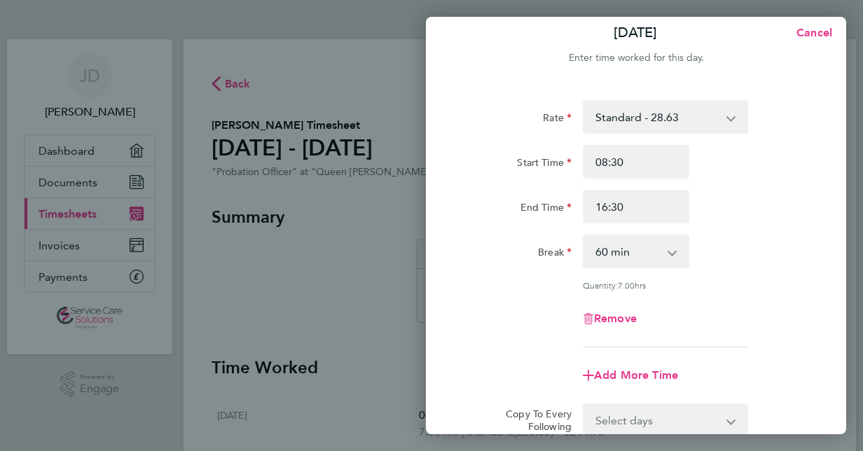
scroll to position [181, 0]
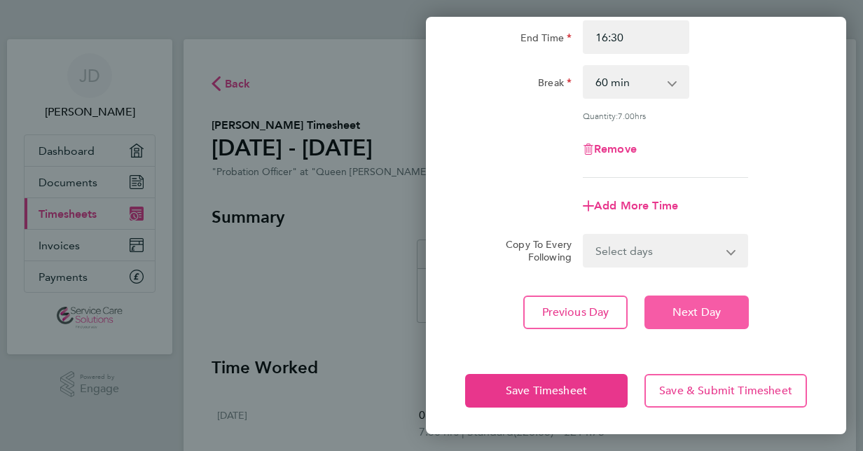
click at [684, 317] on button "Next Day" at bounding box center [696, 313] width 104 height 34
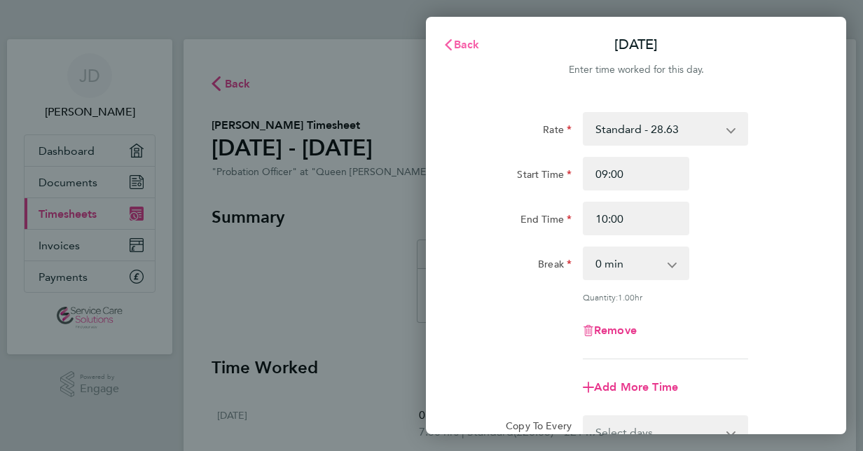
click at [464, 53] on button "Back" at bounding box center [461, 45] width 65 height 28
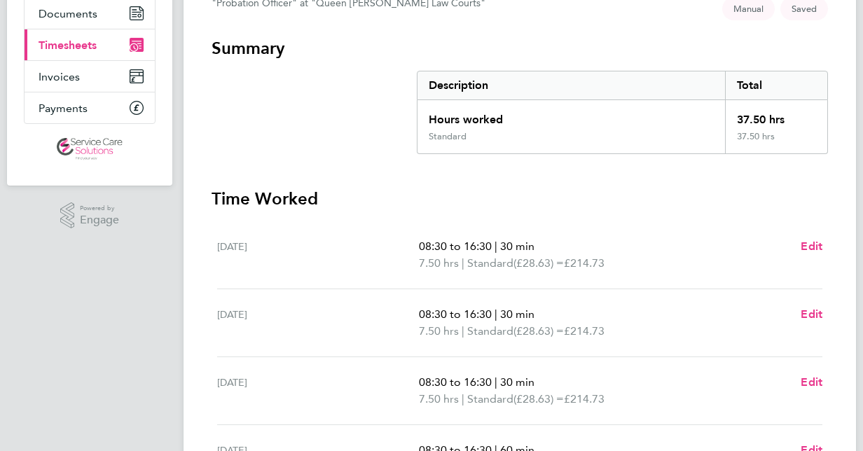
scroll to position [519, 0]
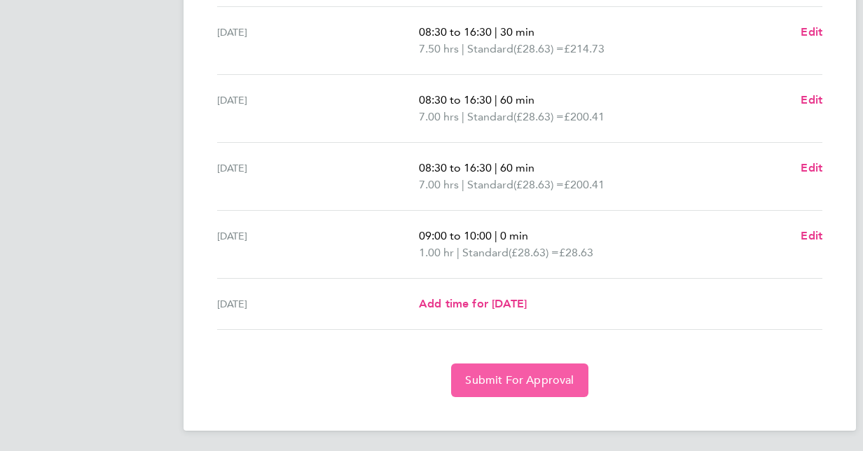
click at [539, 381] on span "Submit For Approval" at bounding box center [519, 380] width 109 height 14
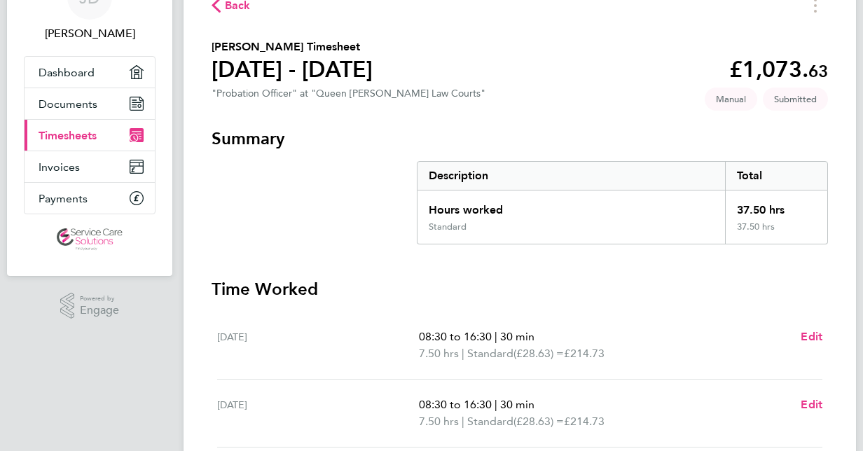
scroll to position [0, 0]
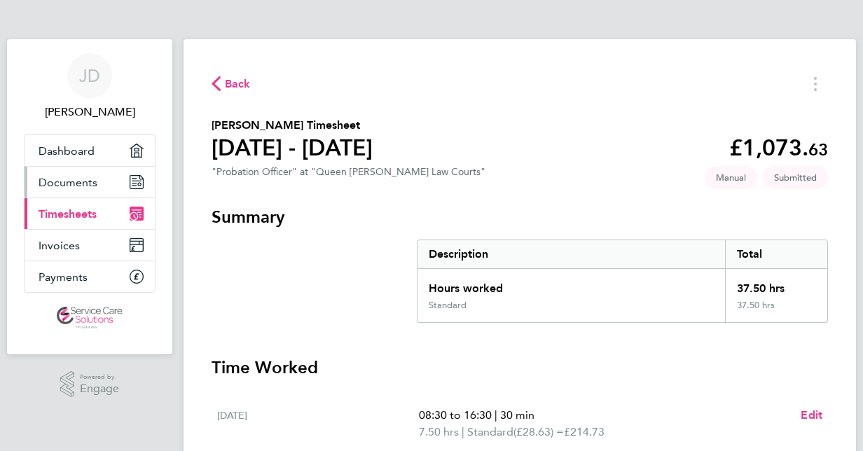
click at [48, 193] on link "Documents" at bounding box center [90, 182] width 130 height 31
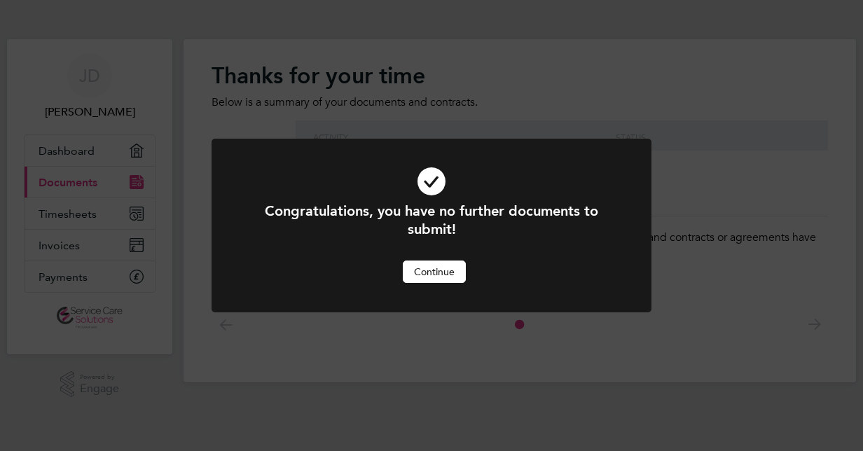
click at [427, 268] on button "Continue" at bounding box center [434, 272] width 63 height 22
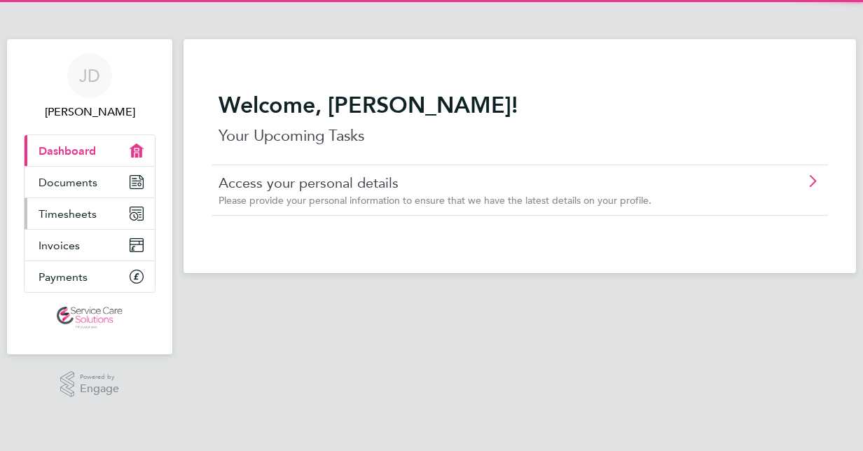
click at [88, 214] on span "Timesheets" at bounding box center [68, 213] width 58 height 13
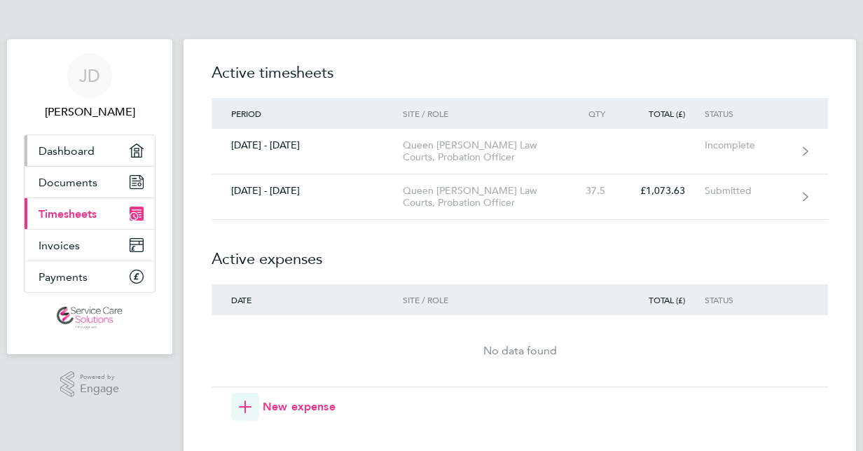
click at [71, 149] on span "Dashboard" at bounding box center [67, 150] width 56 height 13
